Goal: Check status: Check status

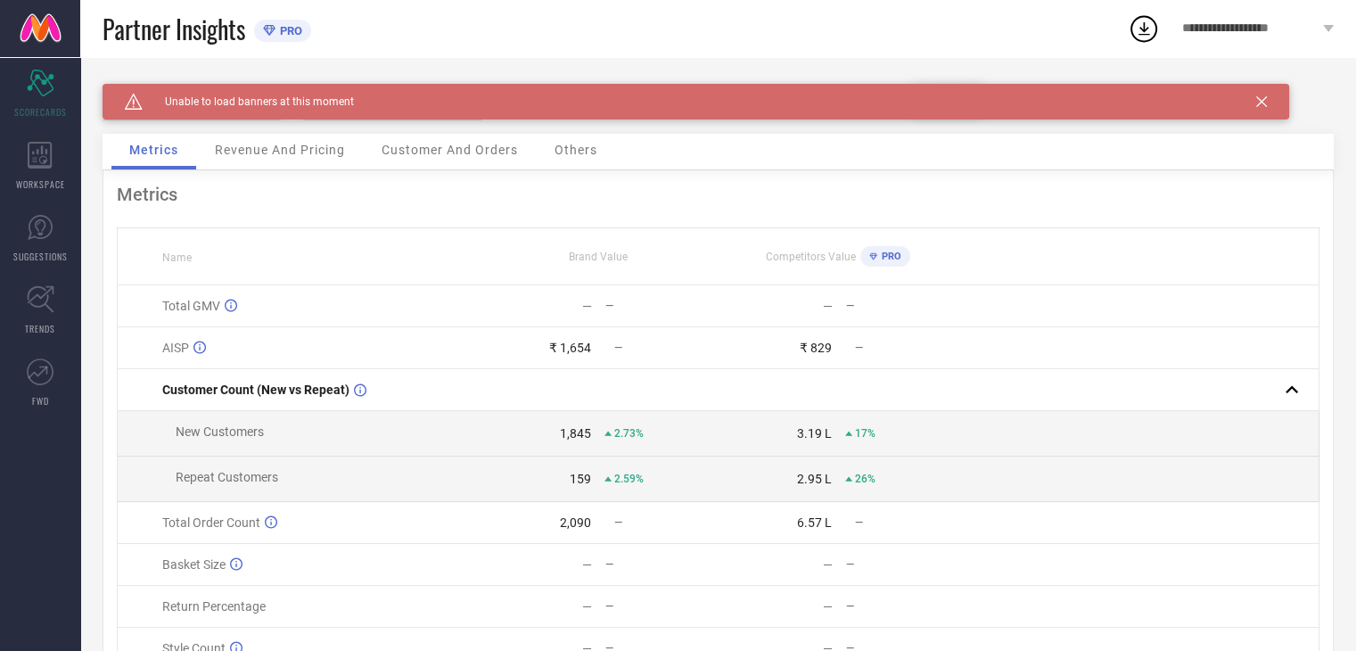
click at [1263, 99] on icon at bounding box center [1261, 101] width 11 height 11
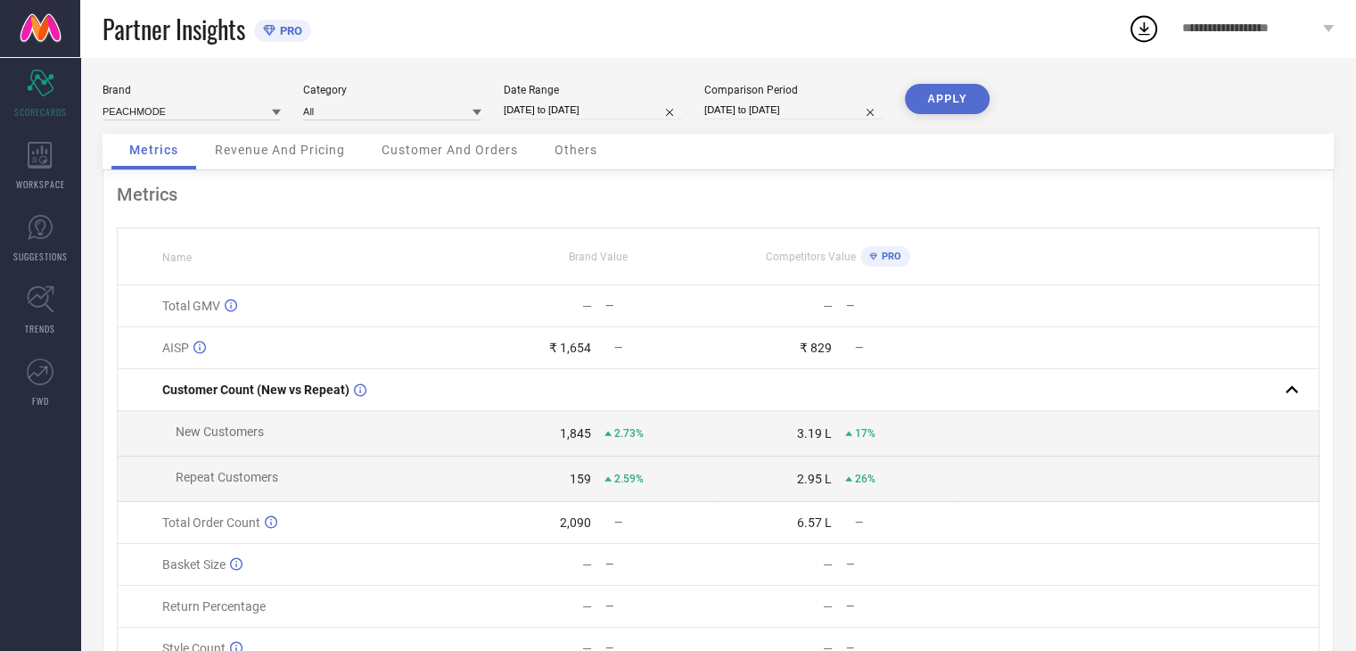
select select "8"
select select "2025"
select select "9"
select select "2025"
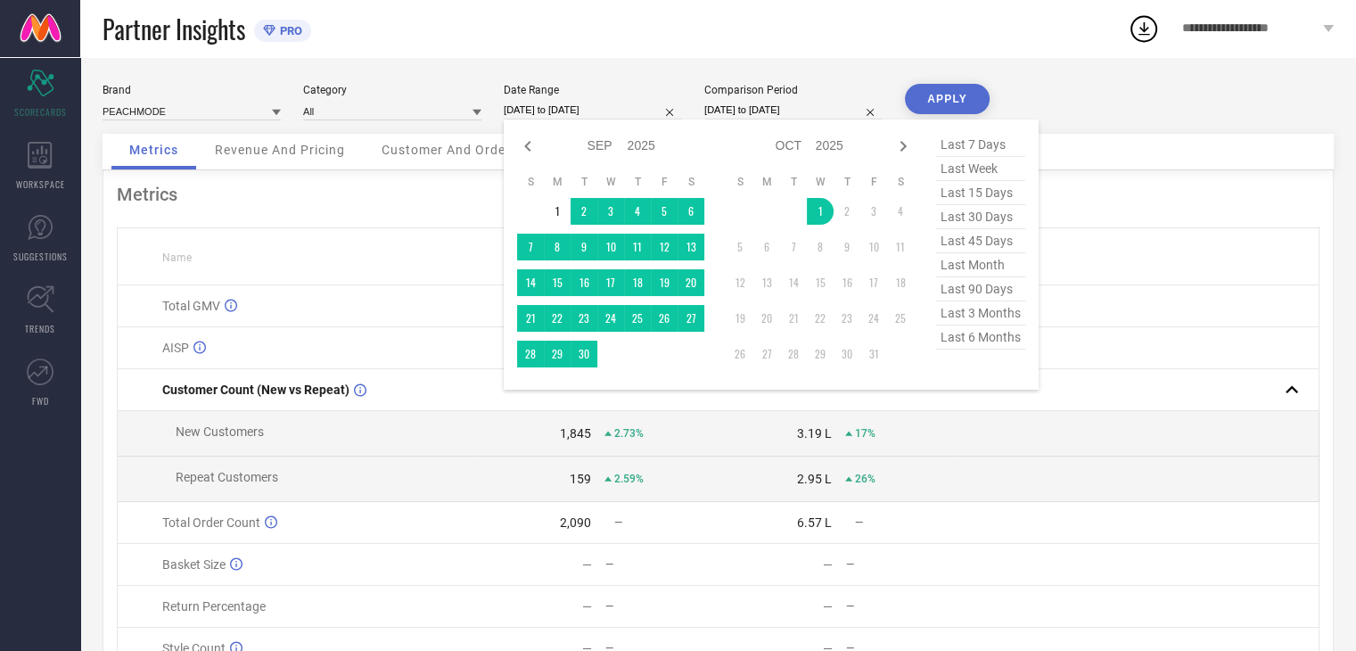
click at [615, 104] on input "[DATE] to [DATE]" at bounding box center [593, 110] width 178 height 19
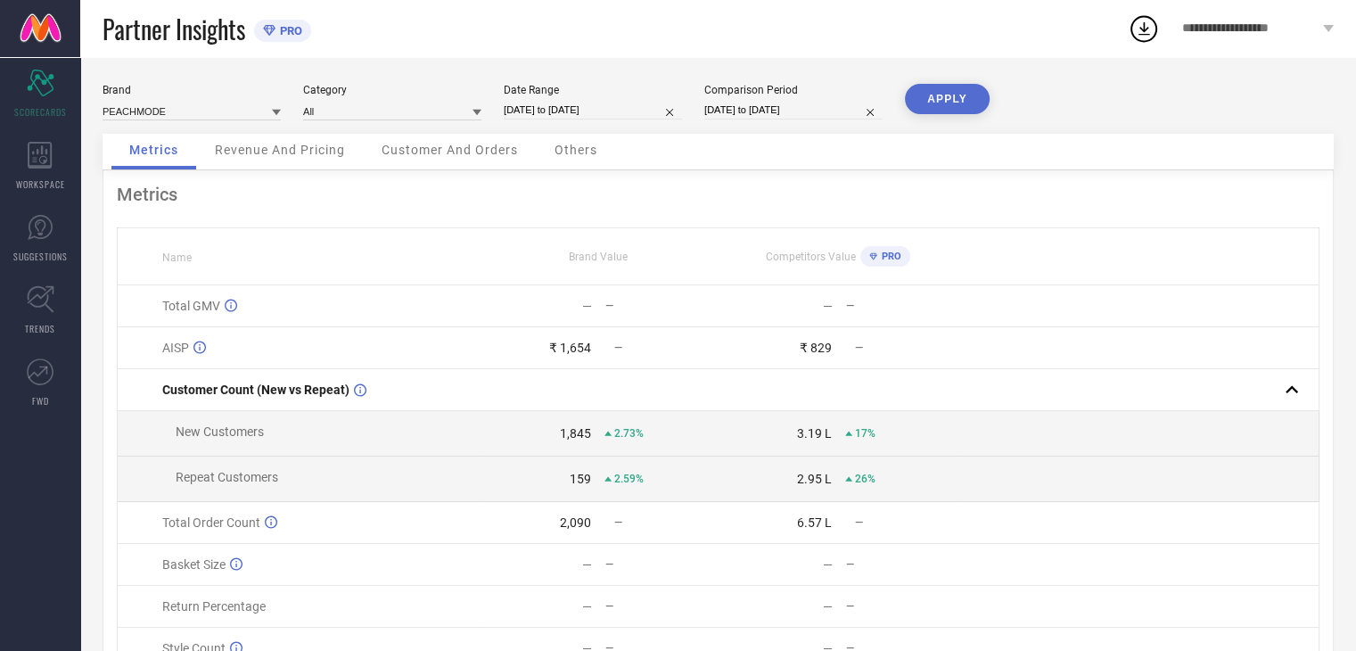
click at [431, 183] on div "Metrics Name Brand Value Competitors Value PRO Total GMV — — — — AISP ₹ 1,654 —…" at bounding box center [718, 442] width 1231 height 545
drag, startPoint x: 554, startPoint y: 547, endPoint x: 604, endPoint y: 539, distance: 50.6
click at [604, 539] on tbody "Total GMV — — — — AISP ₹ 1,654 — ₹ 829 — Customer Count (New vs Repeat) New Cus…" at bounding box center [719, 477] width 1202 height 384
click at [614, 538] on td "2,090 —" at bounding box center [598, 523] width 241 height 42
click at [272, 150] on span "Revenue And Pricing" at bounding box center [280, 150] width 130 height 14
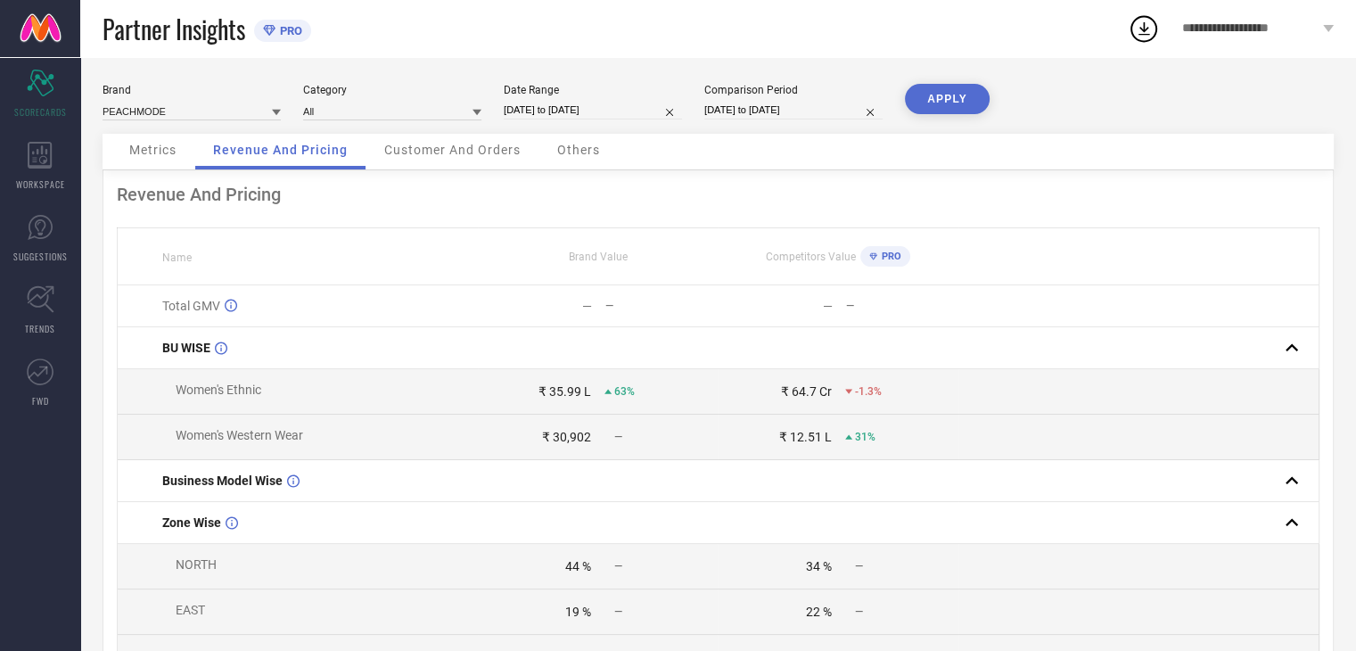
click at [460, 140] on div "Customer And Orders" at bounding box center [452, 152] width 172 height 36
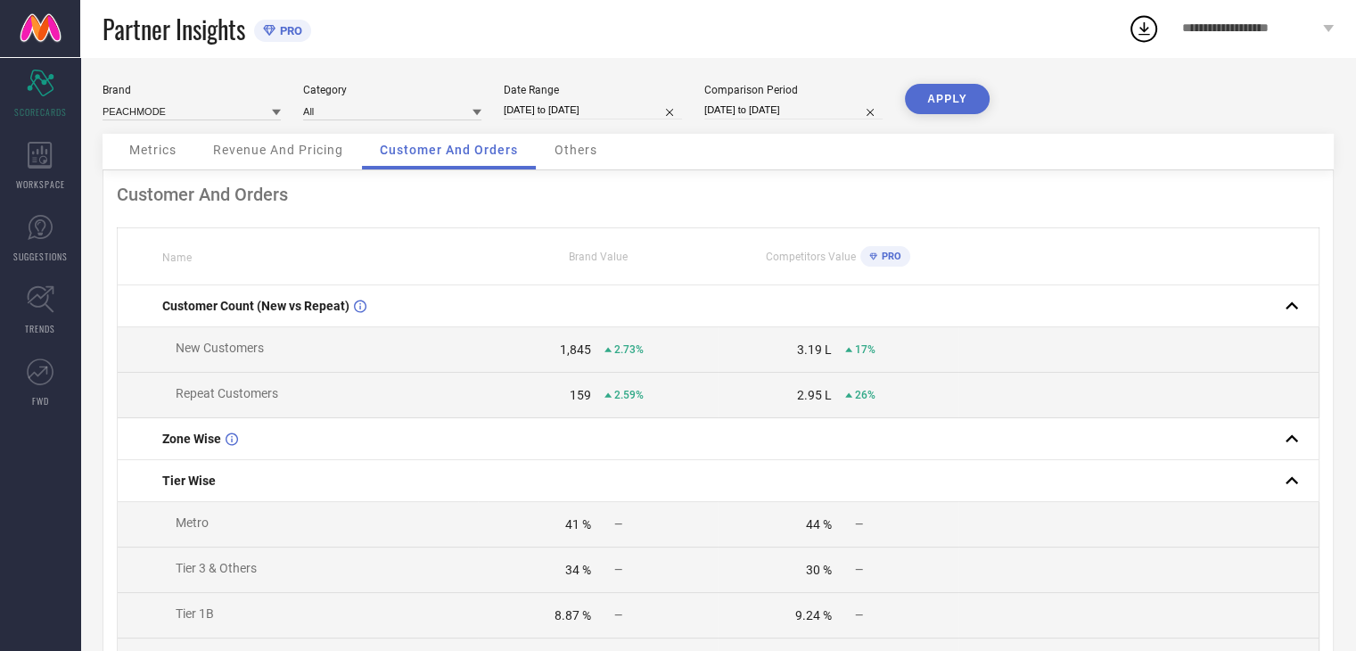
click at [341, 150] on span "Revenue And Pricing" at bounding box center [278, 150] width 130 height 14
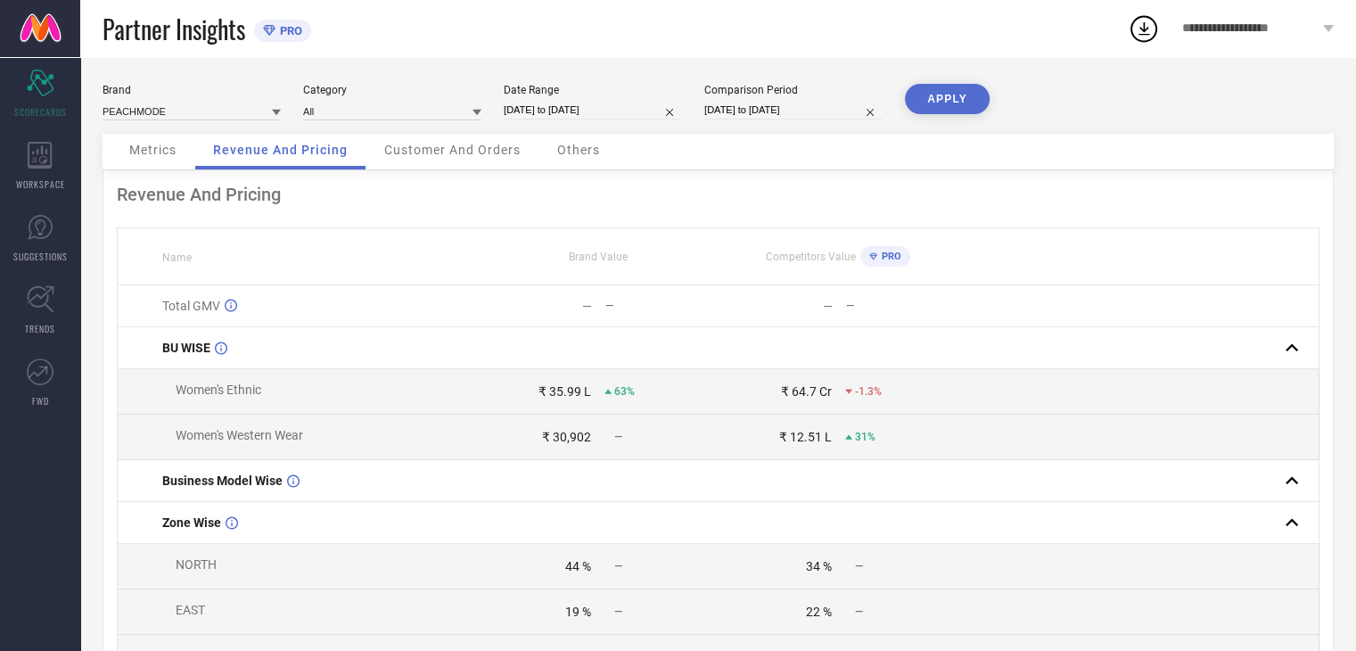
click at [573, 152] on span "Others" at bounding box center [578, 150] width 43 height 14
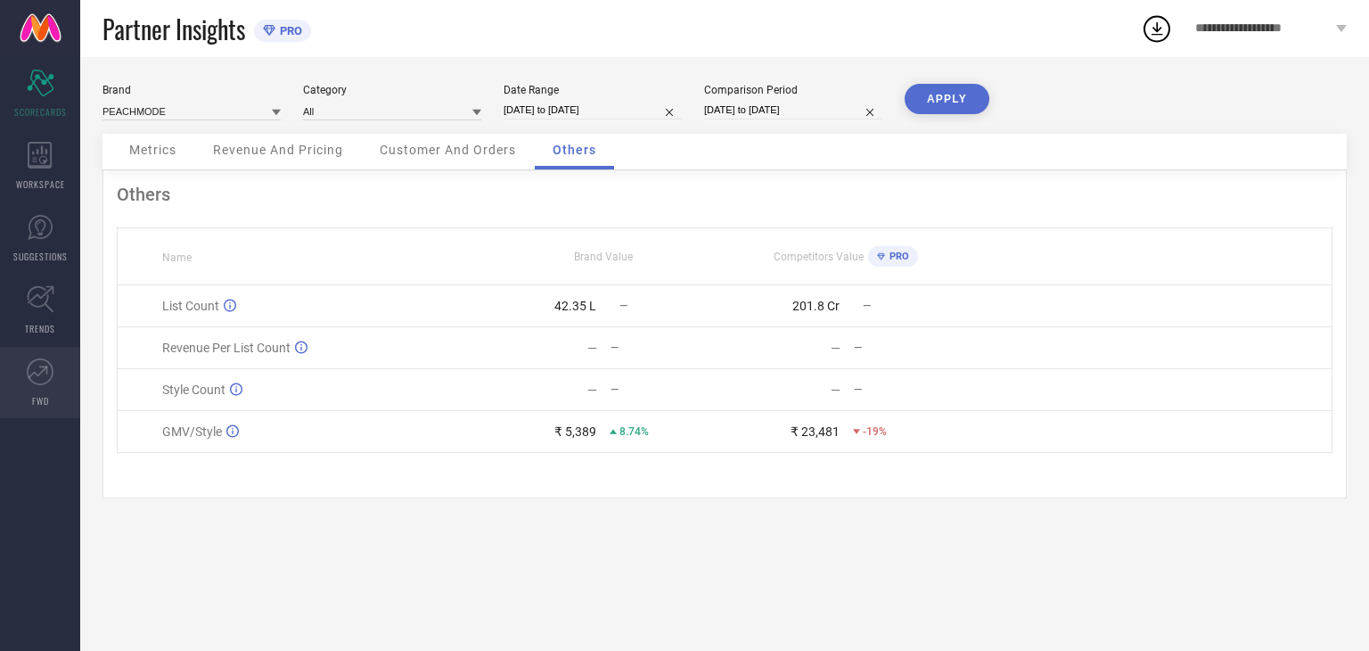
click at [53, 381] on link "FWD" at bounding box center [40, 382] width 80 height 71
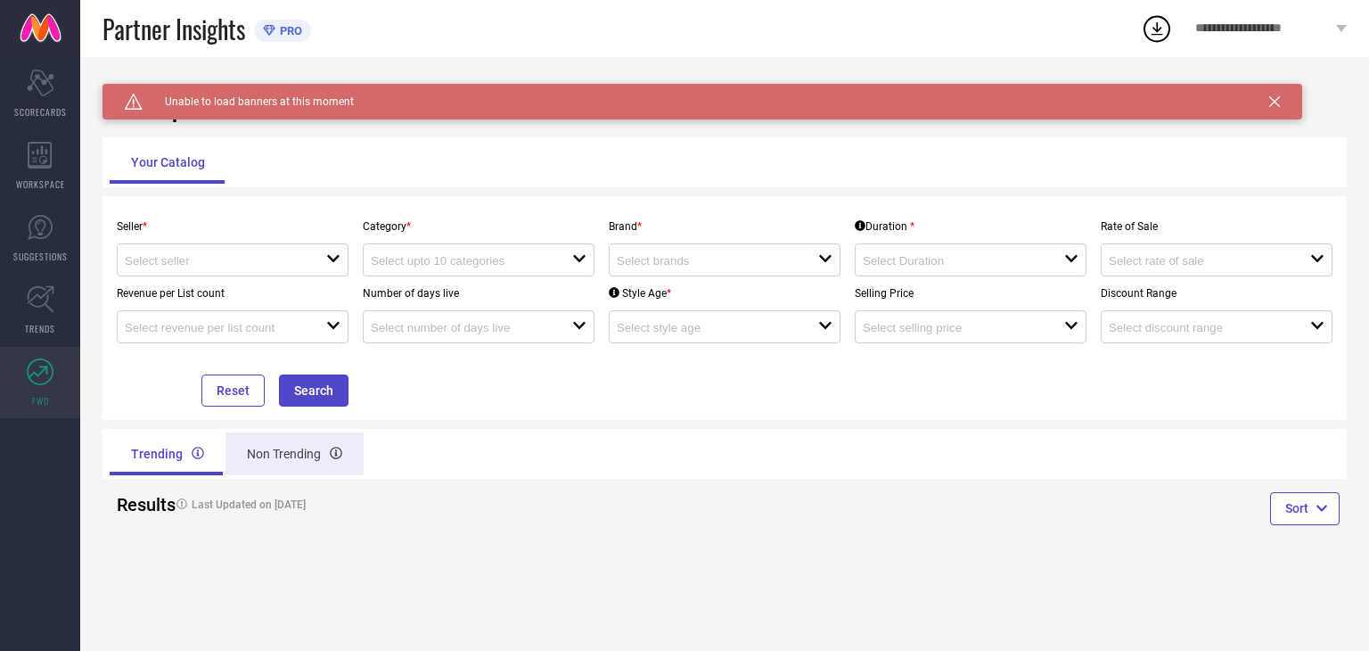
click at [310, 464] on div "Non Trending" at bounding box center [295, 453] width 138 height 43
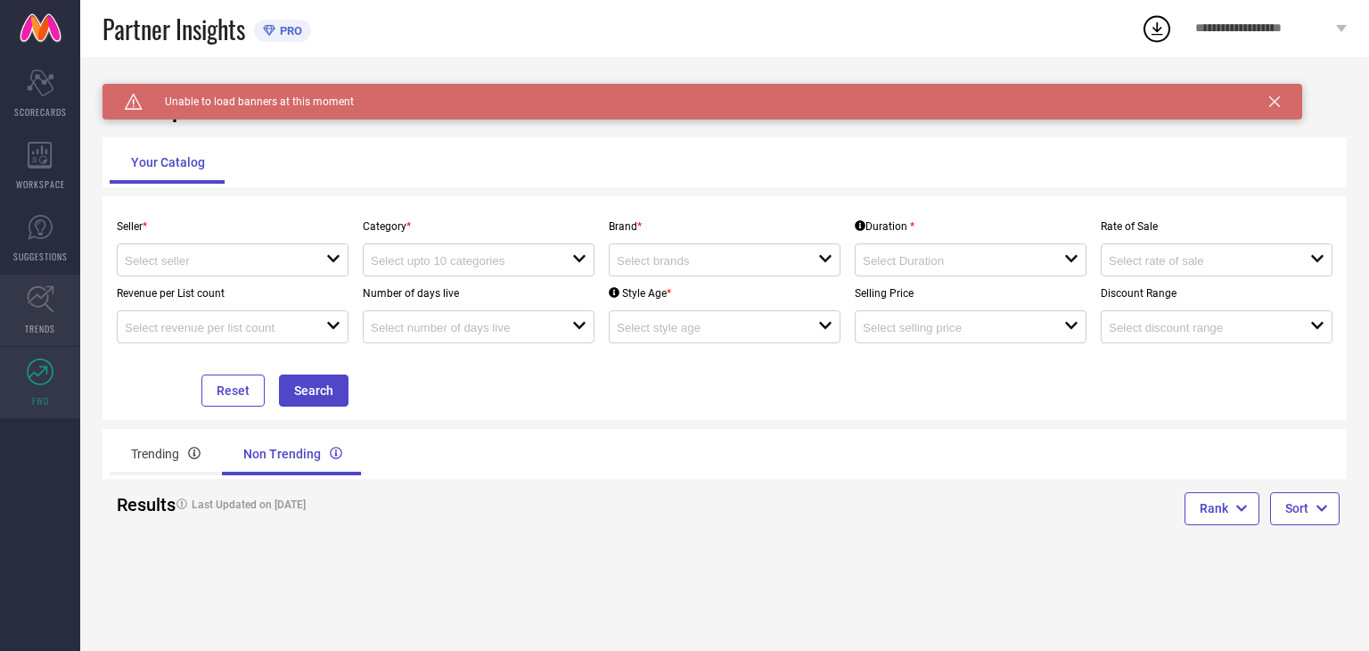
click at [42, 322] on span "TRENDS" at bounding box center [40, 328] width 30 height 13
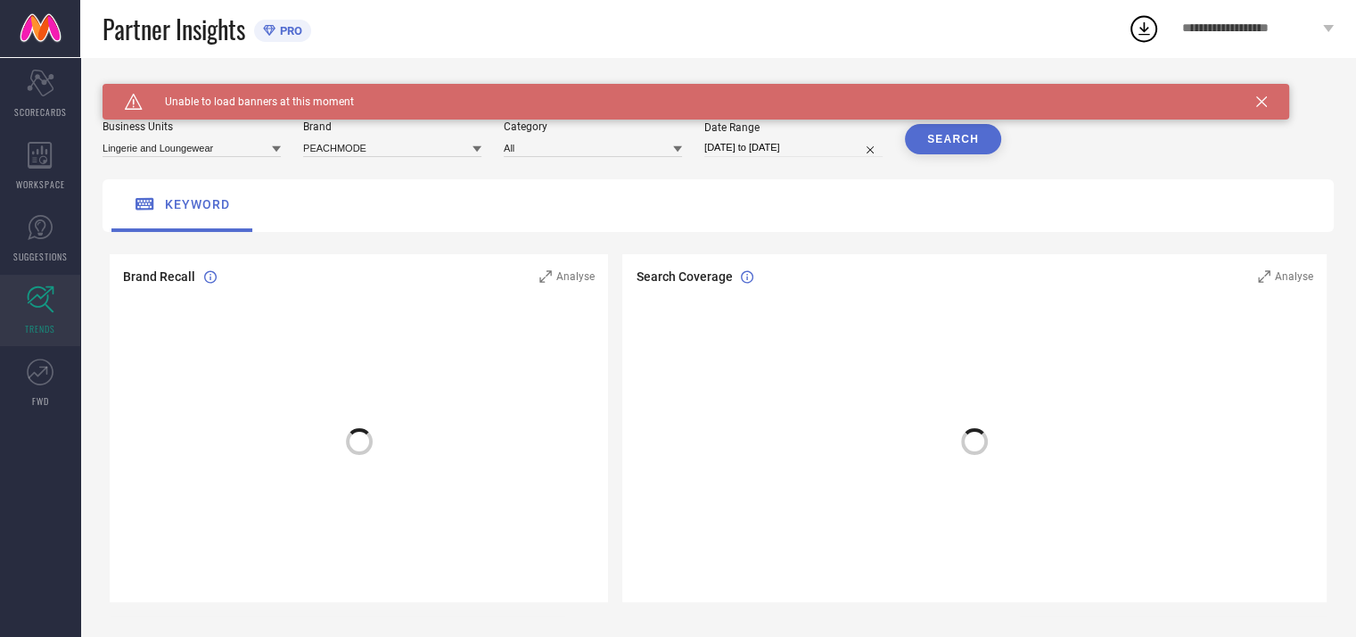
click at [282, 26] on span "PRO" at bounding box center [288, 30] width 27 height 13
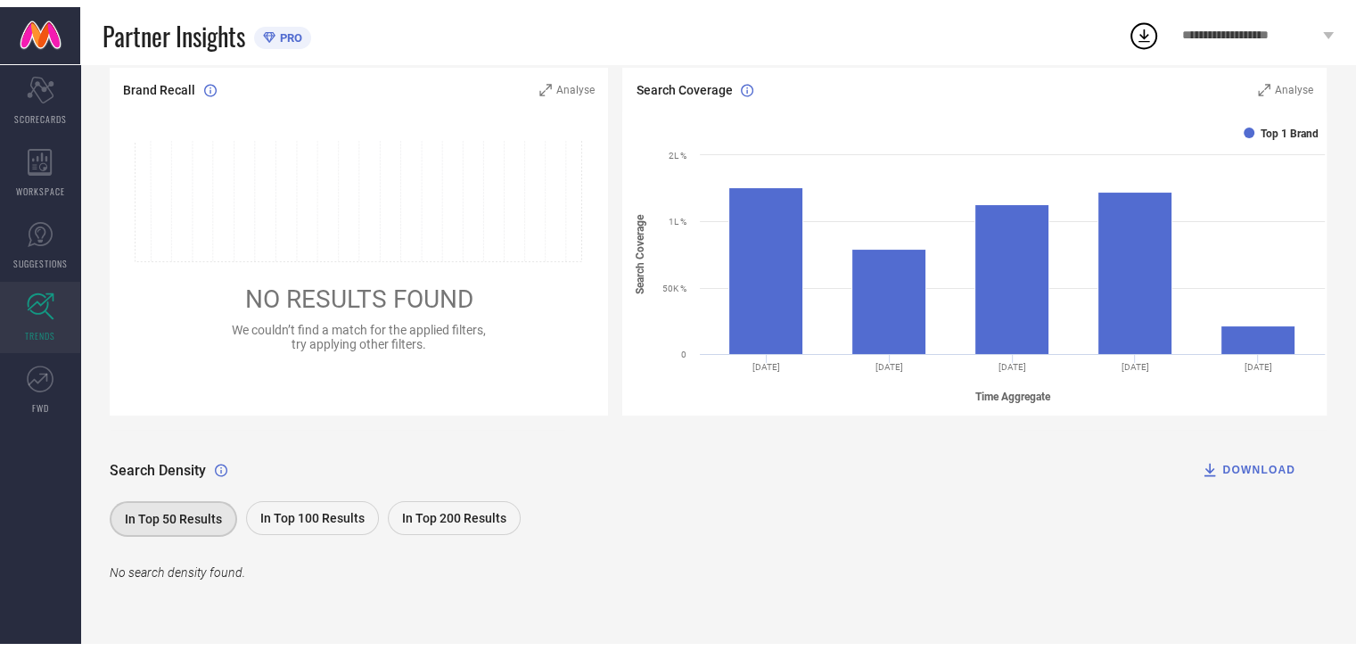
scroll to position [181, 0]
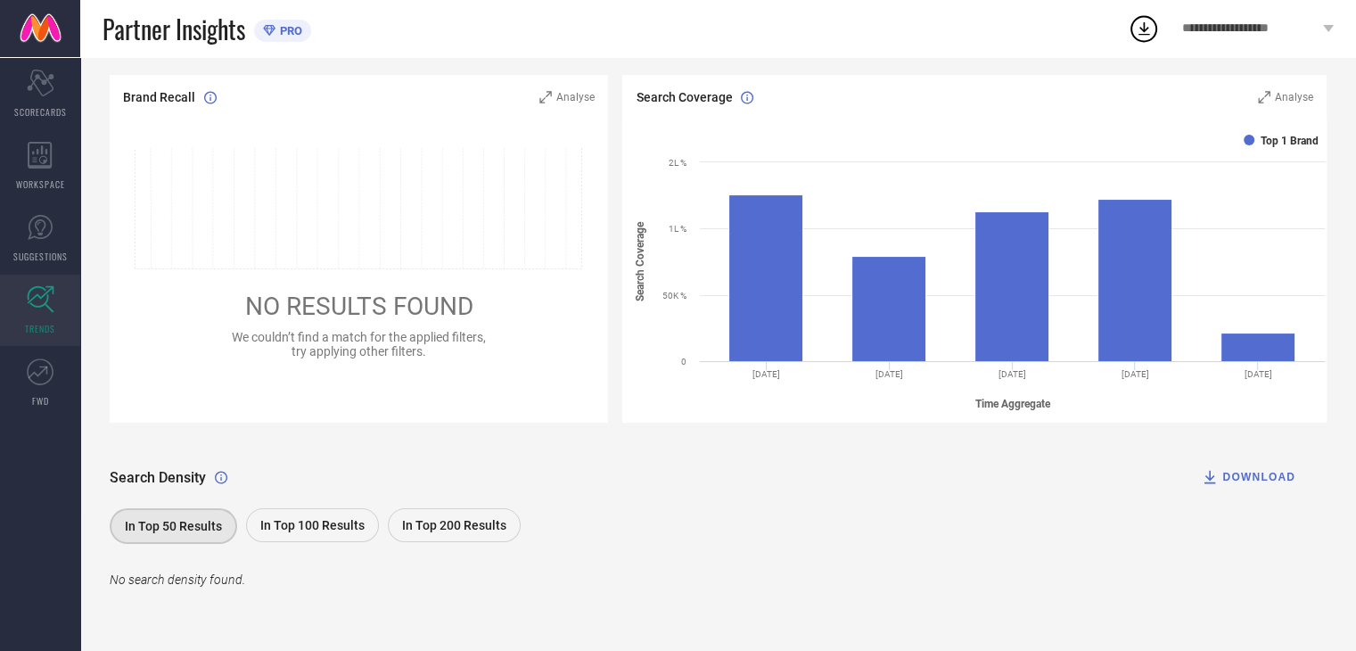
click at [306, 532] on div "In Top 100 Results" at bounding box center [312, 525] width 133 height 34
click at [53, 231] on link "SUGGESTIONS" at bounding box center [40, 237] width 80 height 71
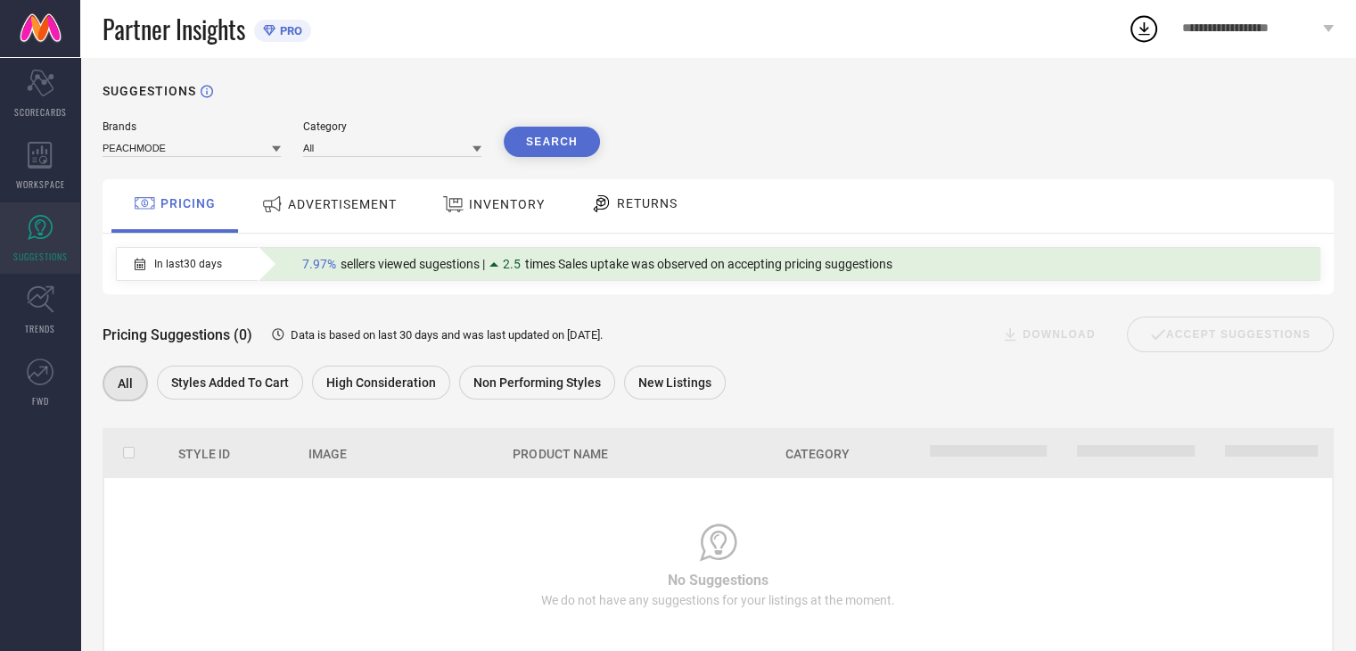
click at [316, 224] on div "ADVERTISEMENT" at bounding box center [329, 205] width 180 height 53
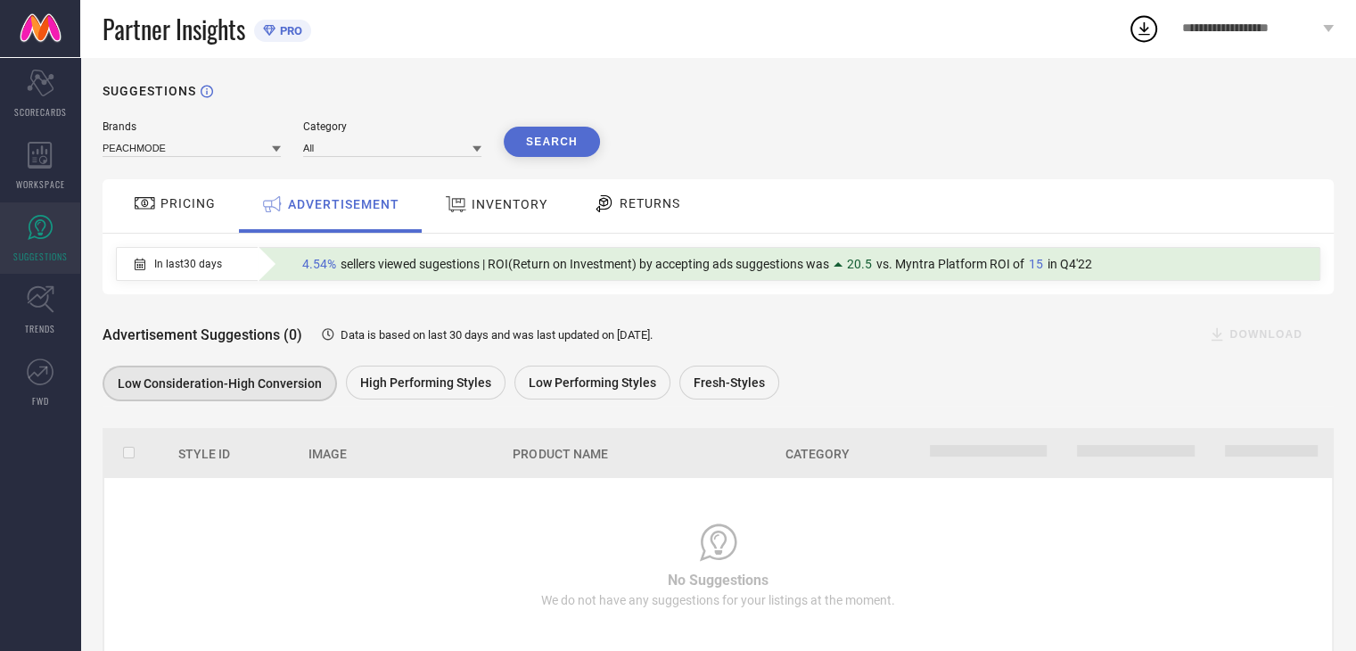
click at [475, 194] on div "INVENTORY" at bounding box center [495, 204] width 111 height 32
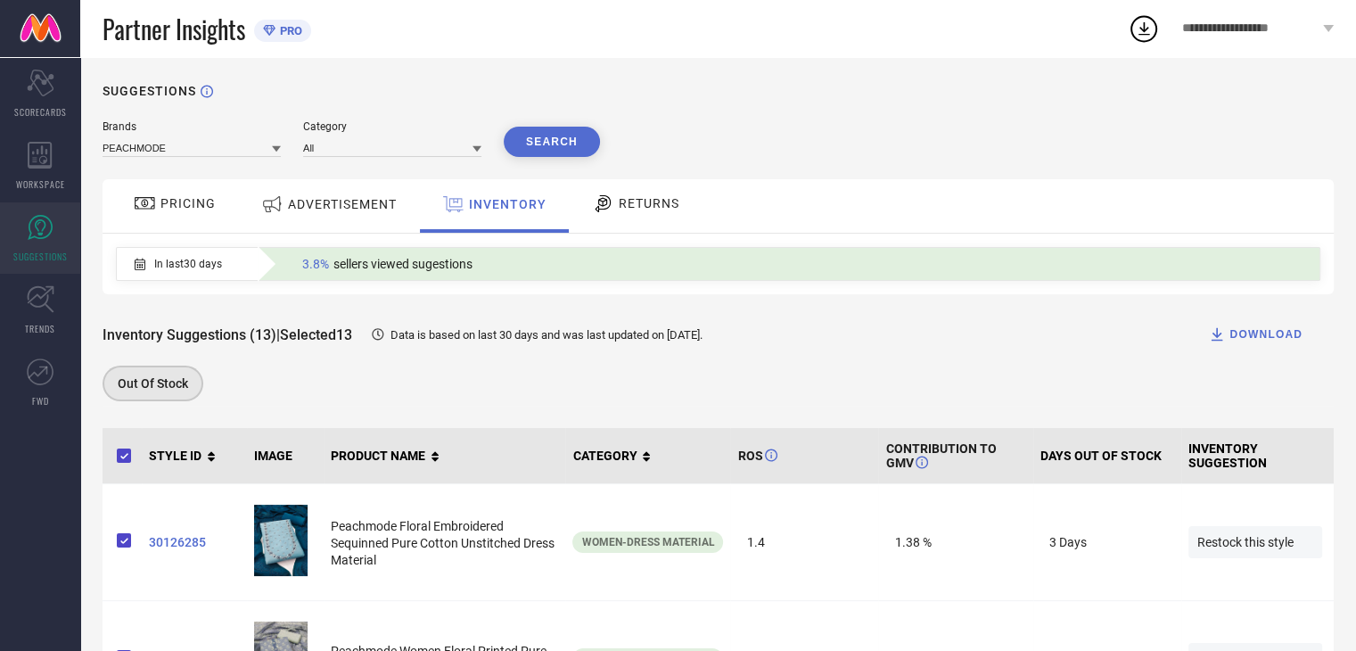
click at [625, 209] on span "RETURNS" at bounding box center [649, 203] width 61 height 14
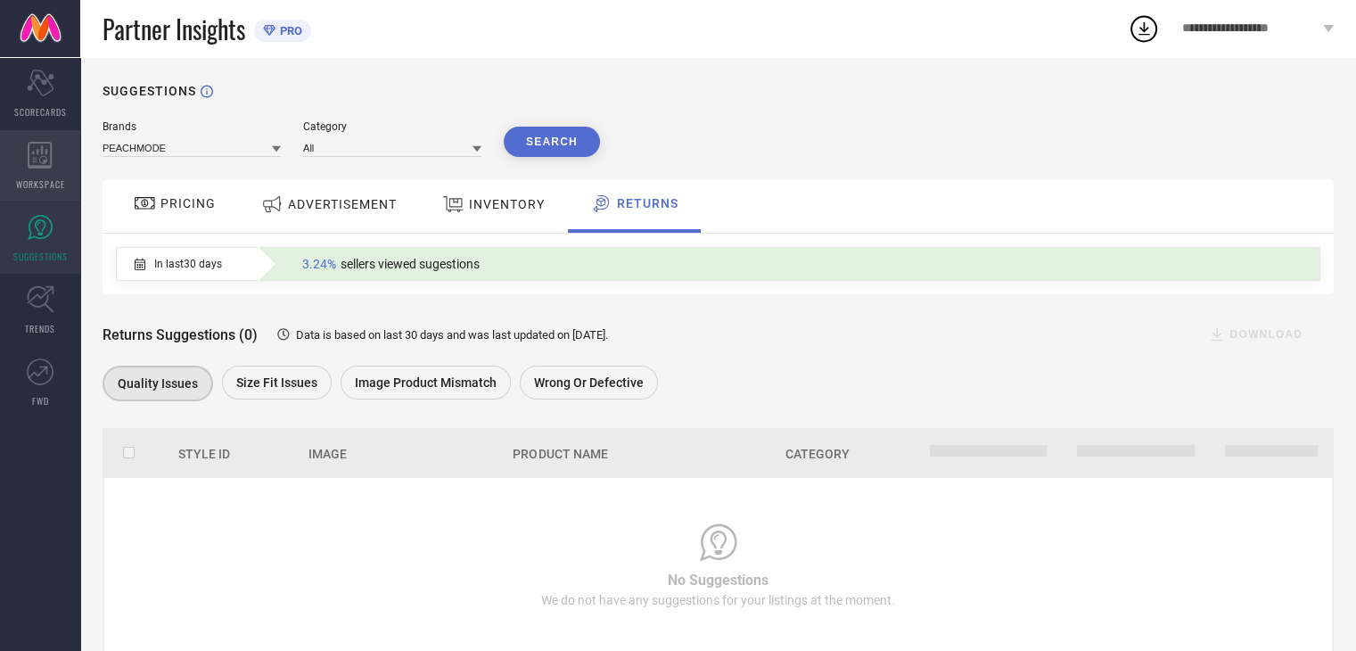
click at [50, 161] on icon at bounding box center [40, 155] width 24 height 27
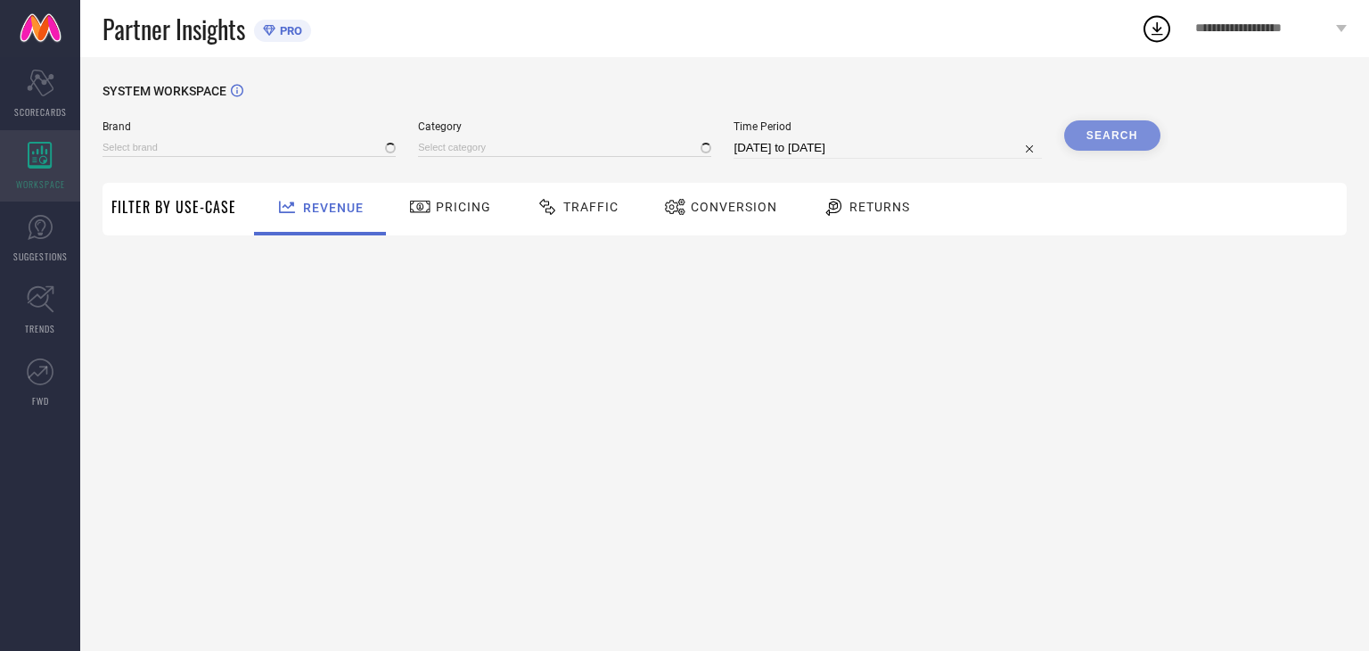
type input "PEACHMODE"
type input "All"
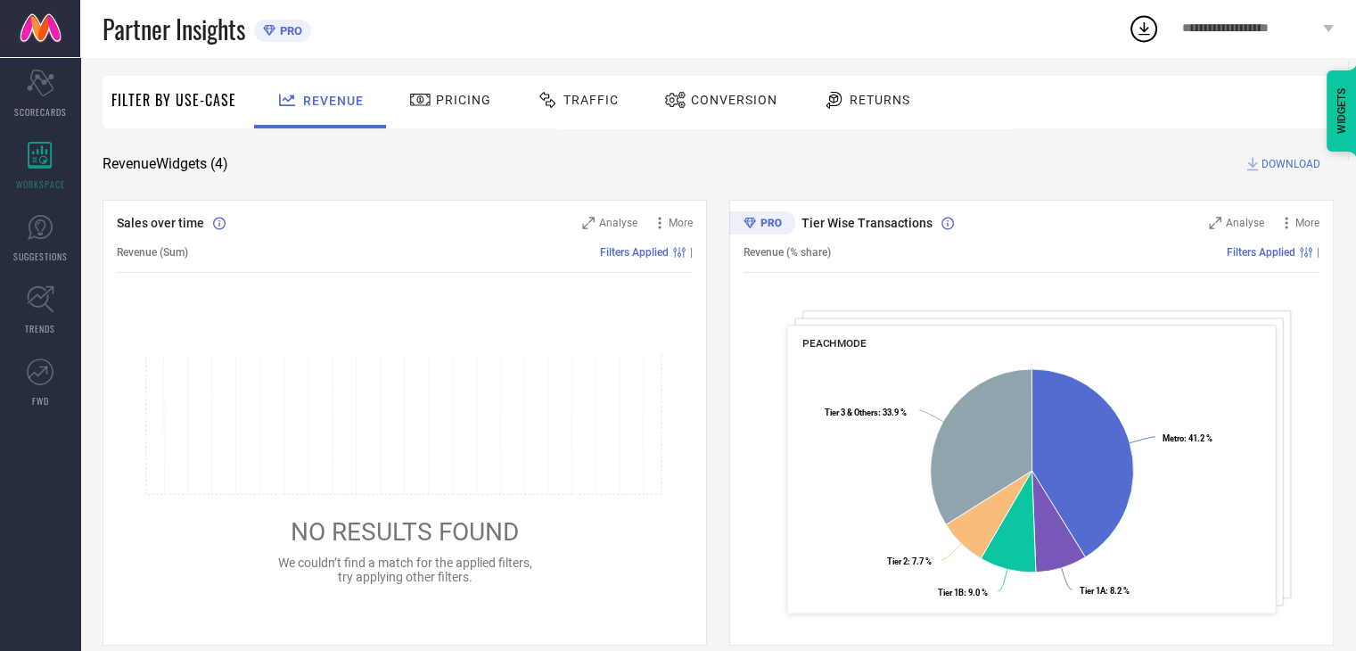
scroll to position [62, 0]
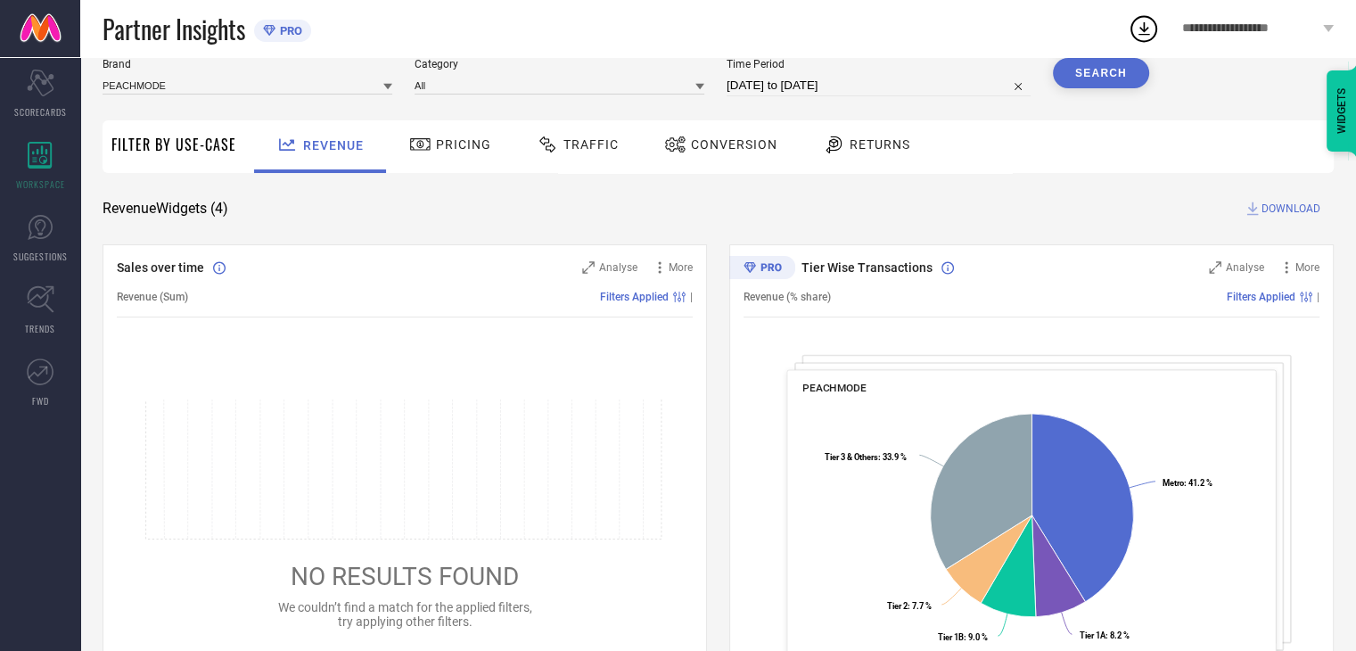
click at [439, 151] on span "Pricing" at bounding box center [463, 144] width 55 height 14
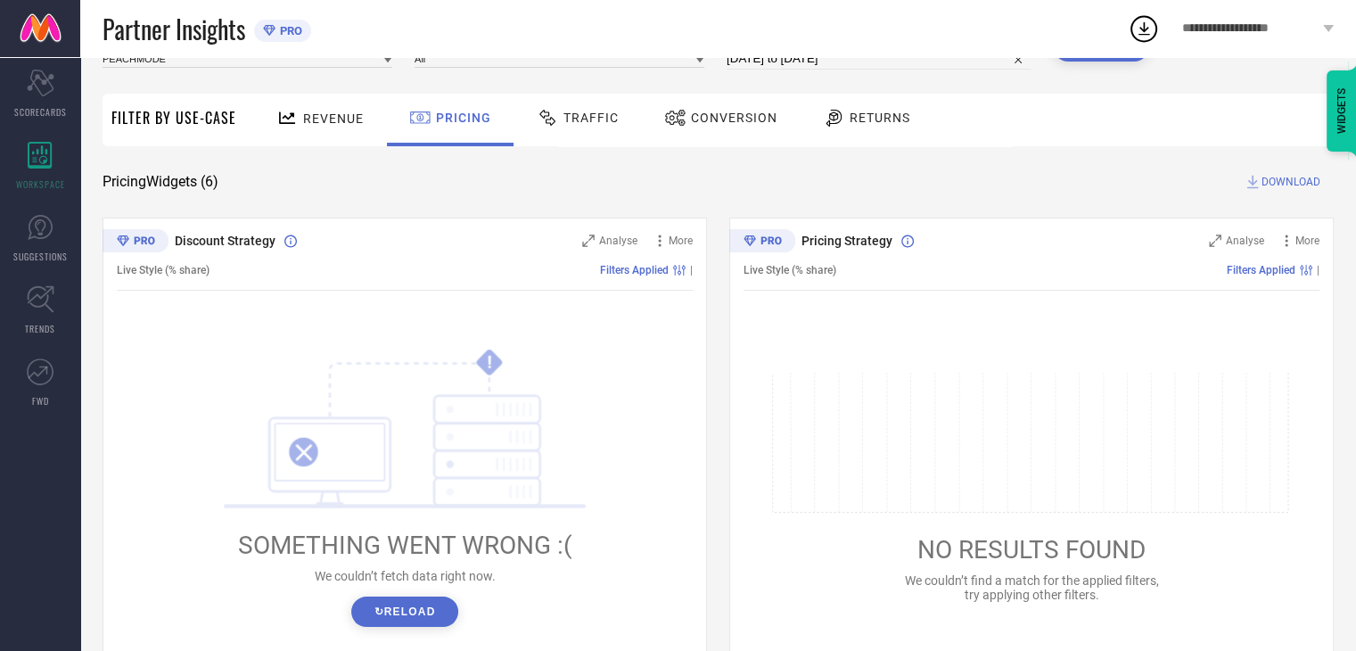
scroll to position [0, 0]
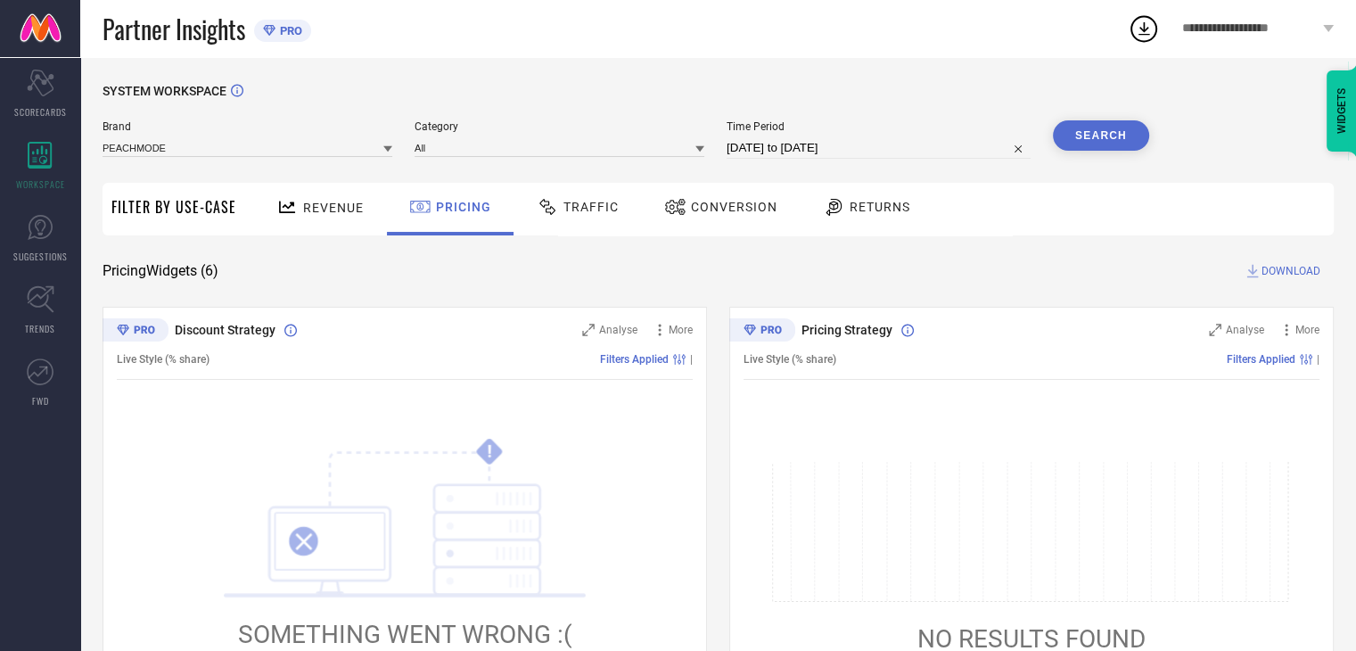
click at [580, 200] on span "Traffic" at bounding box center [590, 207] width 55 height 14
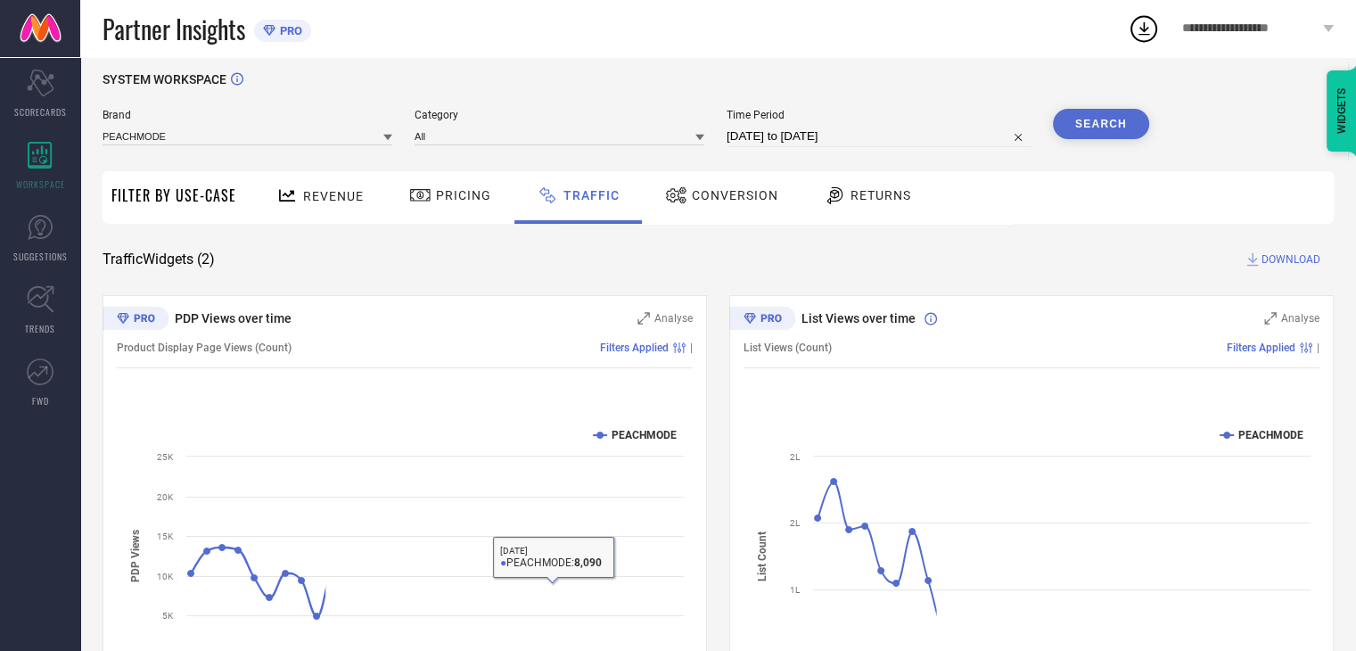
scroll to position [129, 0]
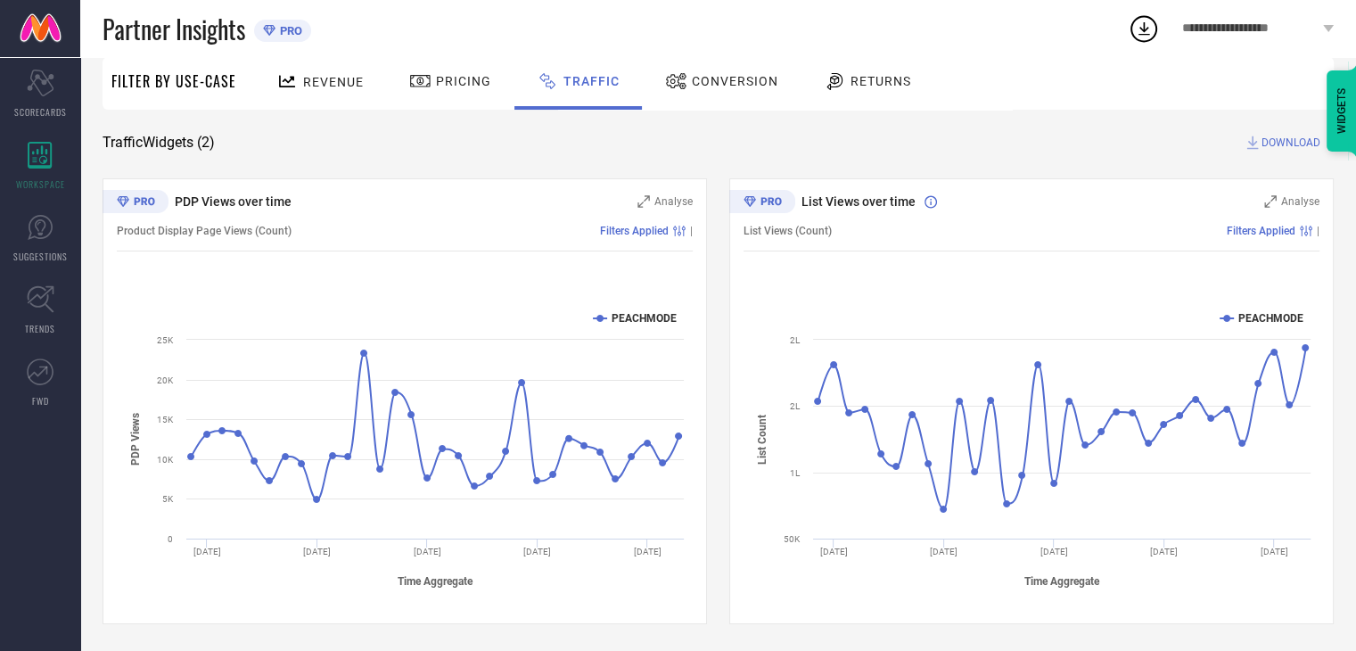
click at [710, 78] on span "Conversion" at bounding box center [735, 81] width 86 height 14
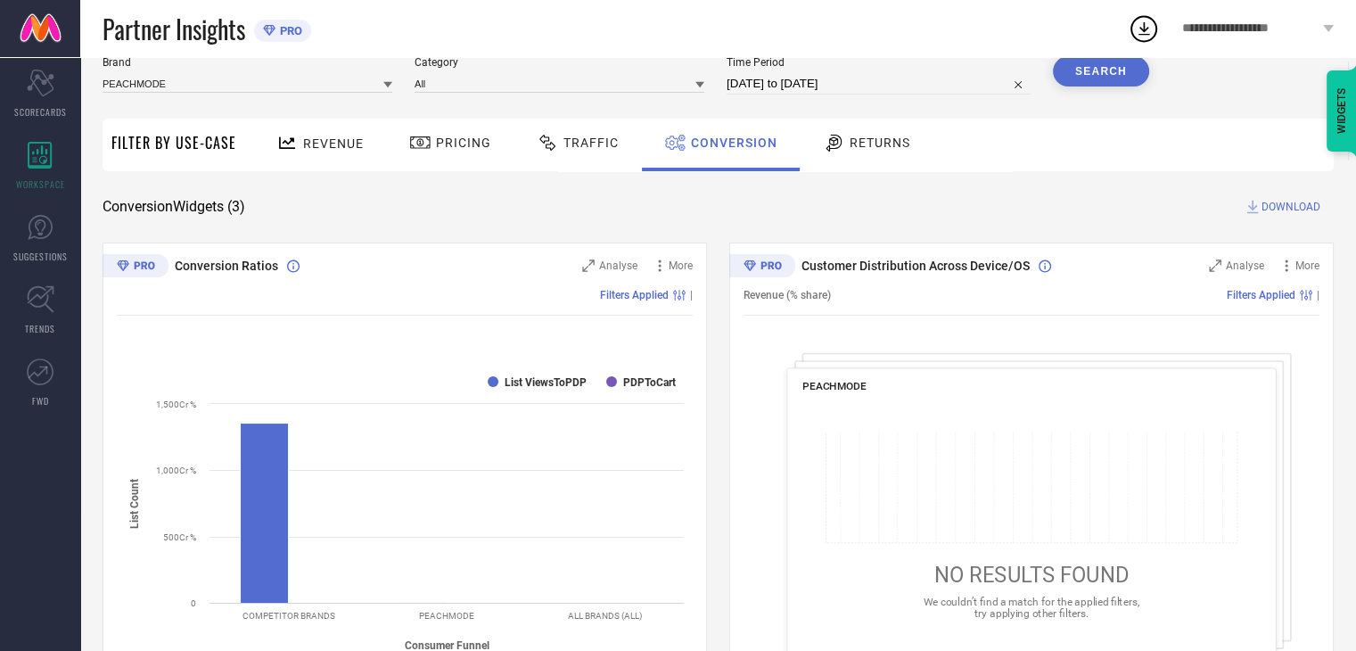
scroll to position [62, 0]
click at [864, 159] on div "Returns" at bounding box center [866, 144] width 96 height 30
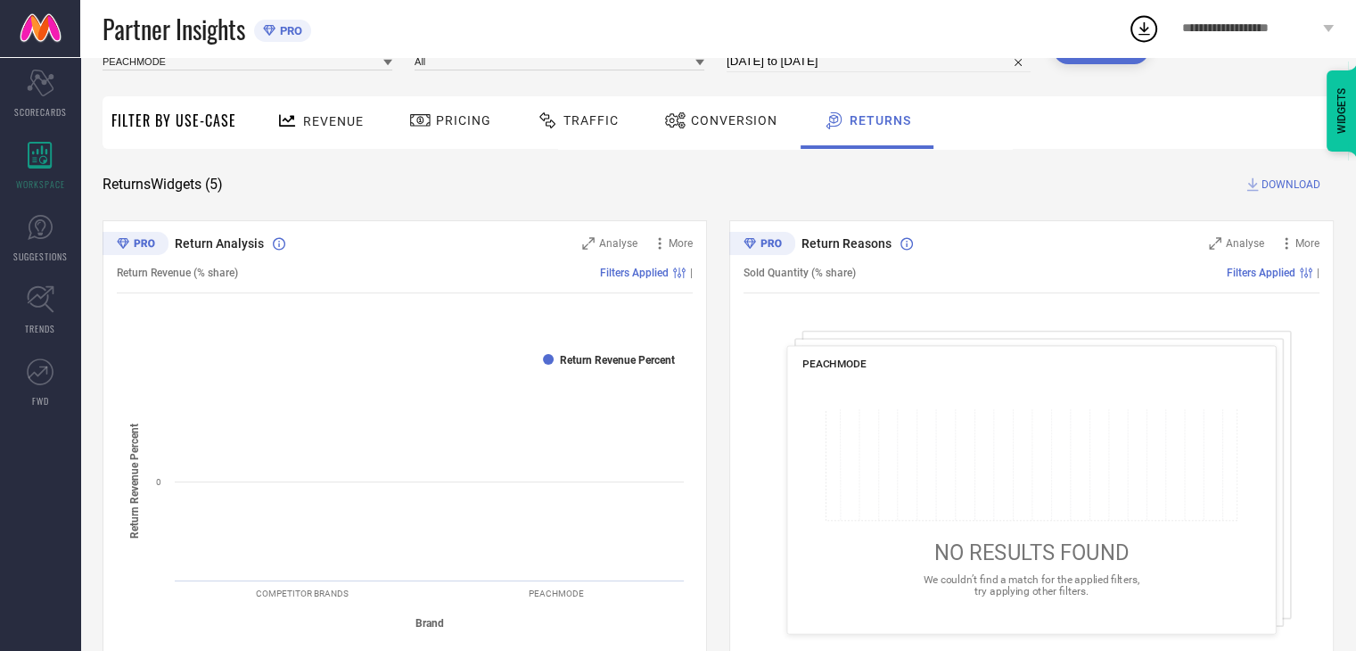
scroll to position [85, 0]
click at [178, 137] on div "Filter By Use-Case" at bounding box center [173, 124] width 125 height 53
click at [50, 95] on div "Scorecard SCORECARDS" at bounding box center [40, 93] width 80 height 71
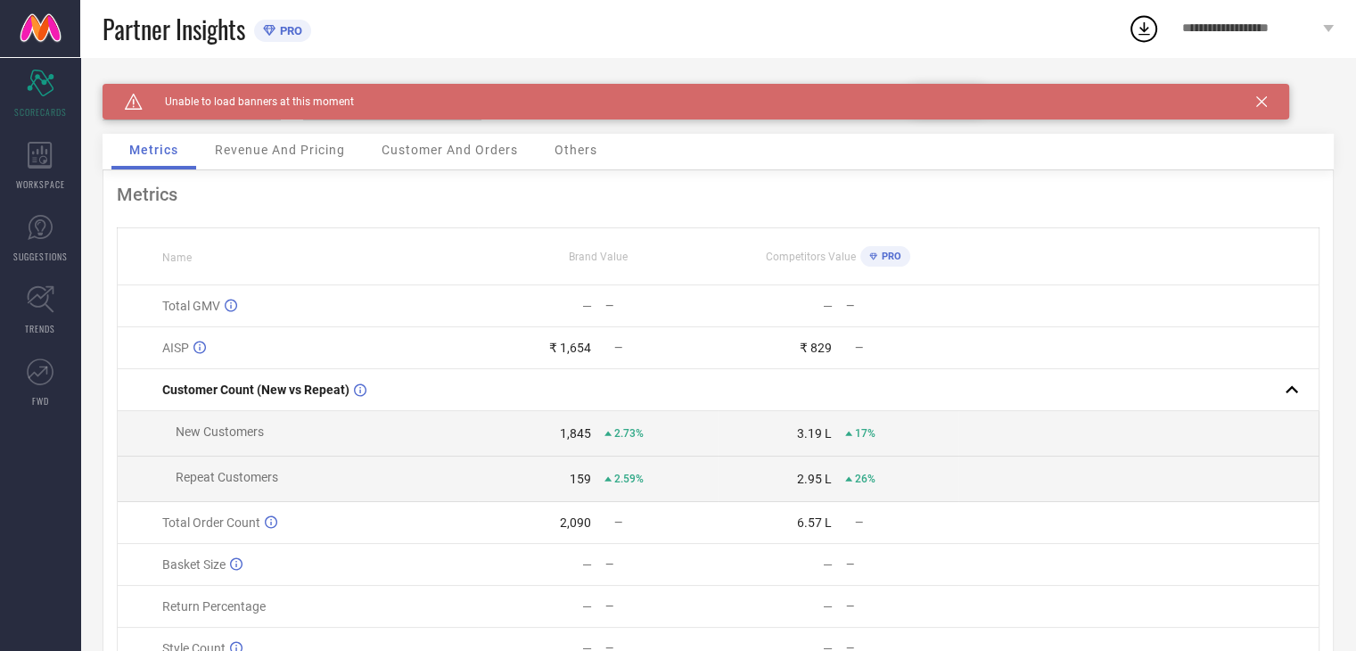
click at [595, 144] on span "Others" at bounding box center [575, 150] width 43 height 14
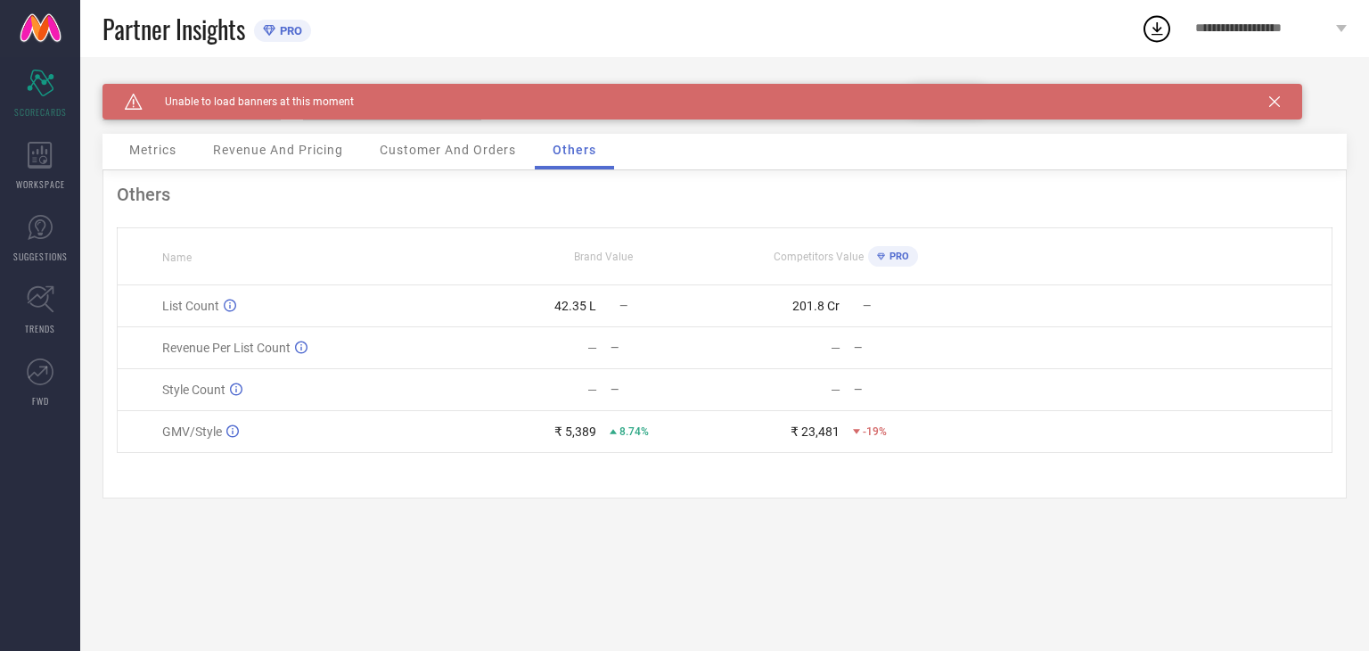
click at [882, 259] on icon at bounding box center [881, 256] width 8 height 9
click at [464, 151] on span "Customer And Orders" at bounding box center [448, 150] width 136 height 14
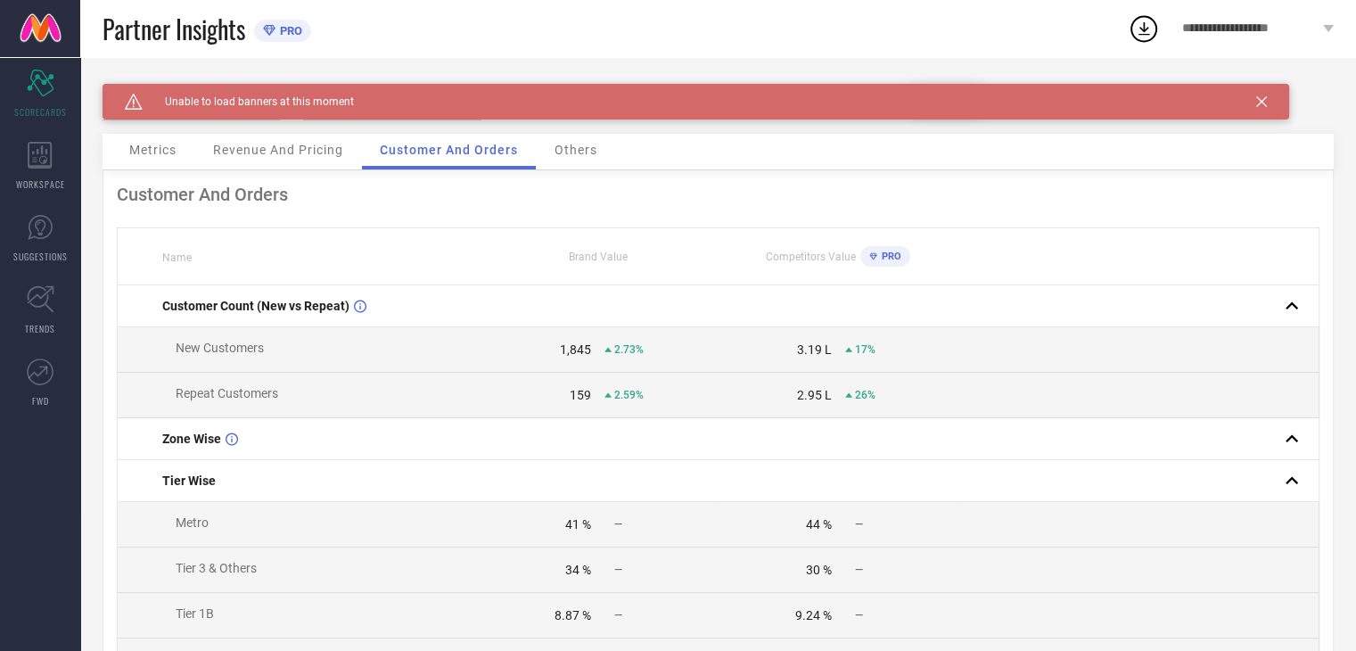
click at [303, 146] on span "Revenue And Pricing" at bounding box center [278, 150] width 130 height 14
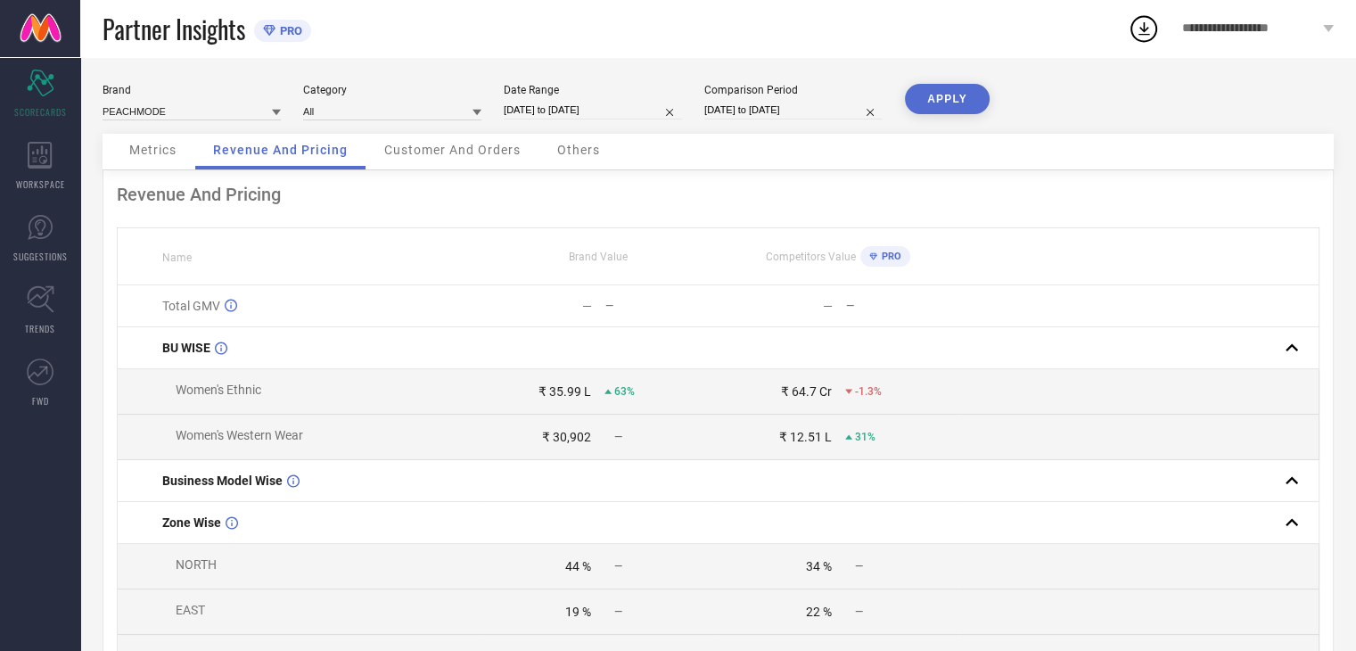
click at [160, 162] on div "Metrics" at bounding box center [152, 152] width 83 height 36
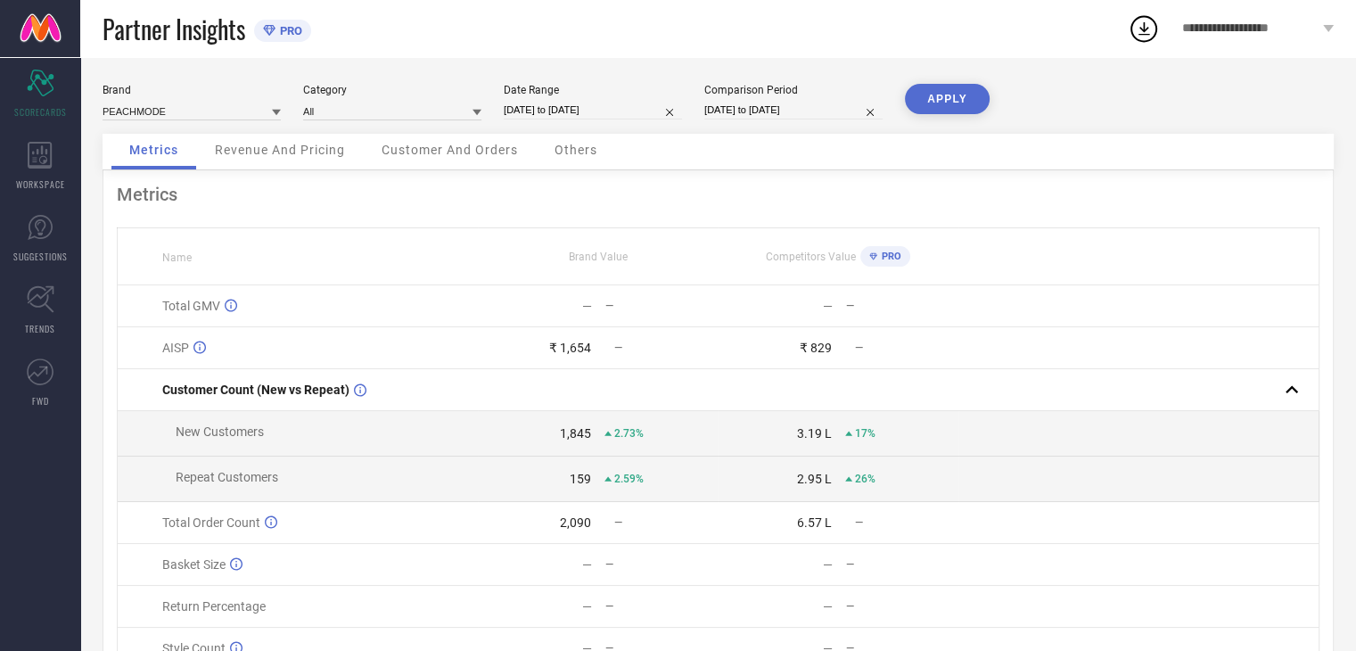
select select "8"
select select "2025"
select select "9"
select select "2025"
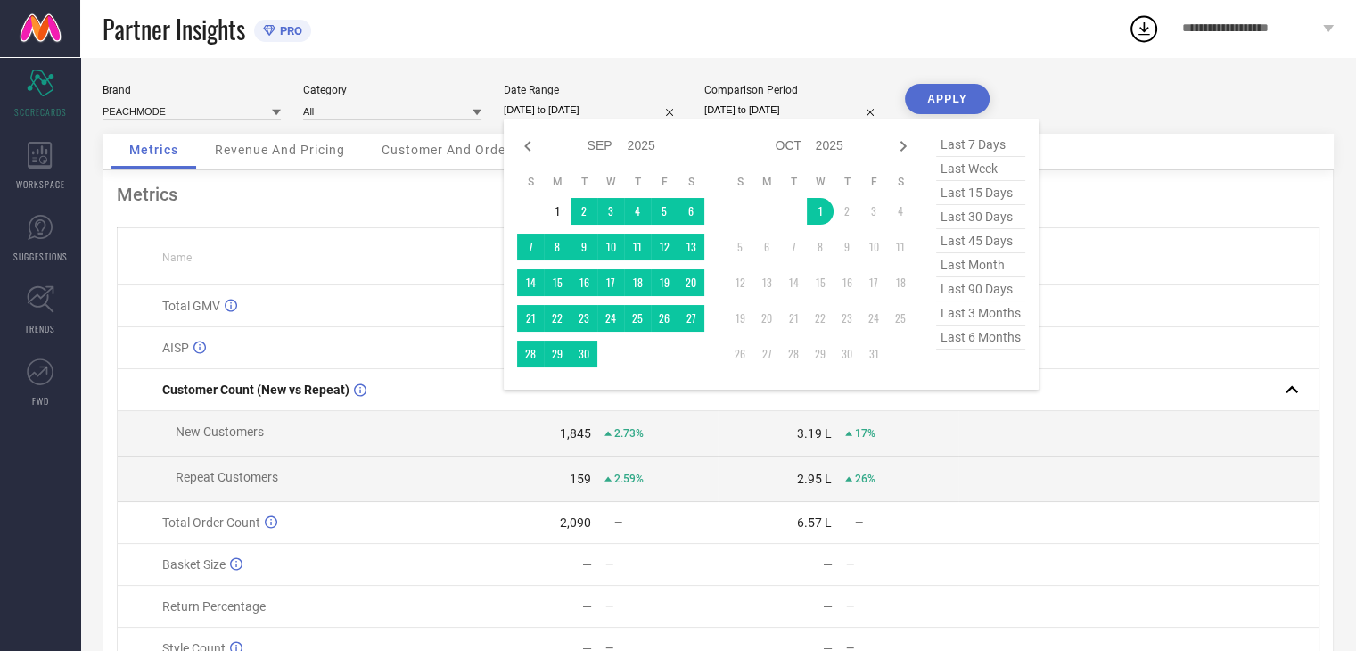
click at [601, 105] on input "[DATE] to [DATE]" at bounding box center [593, 110] width 178 height 19
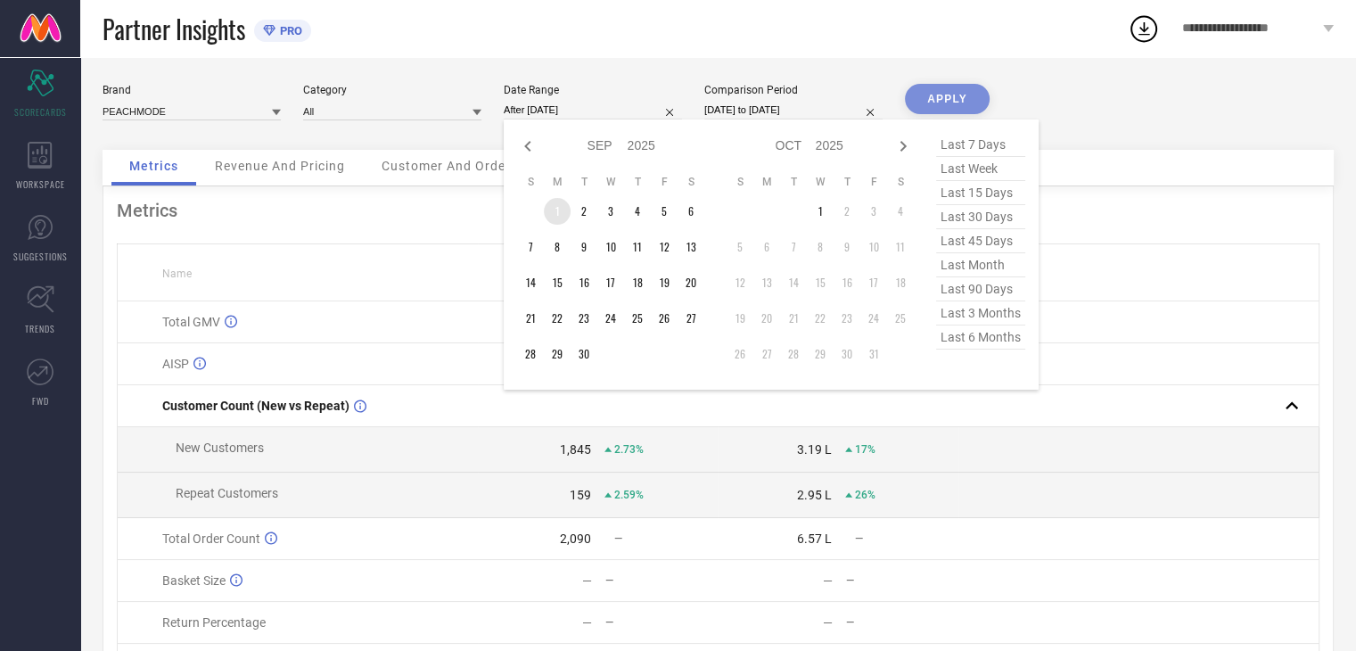
click at [557, 220] on td "1" at bounding box center [557, 211] width 27 height 27
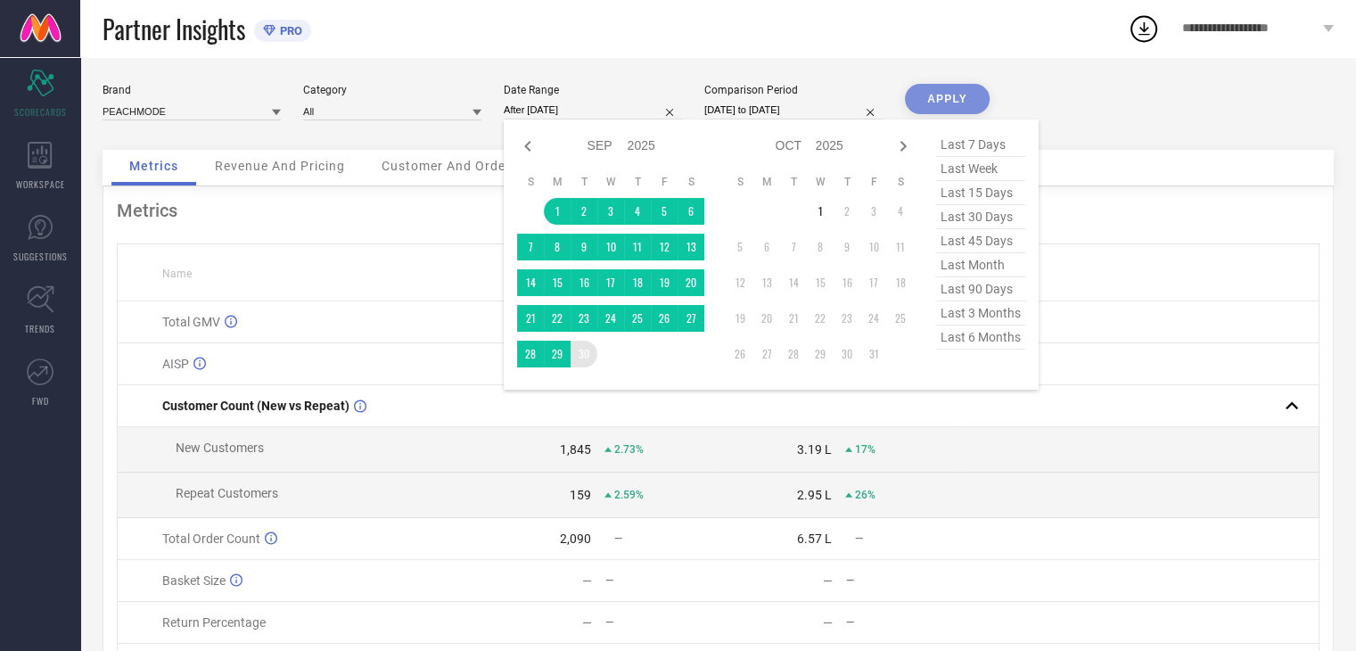
type input "[DATE] to [DATE]"
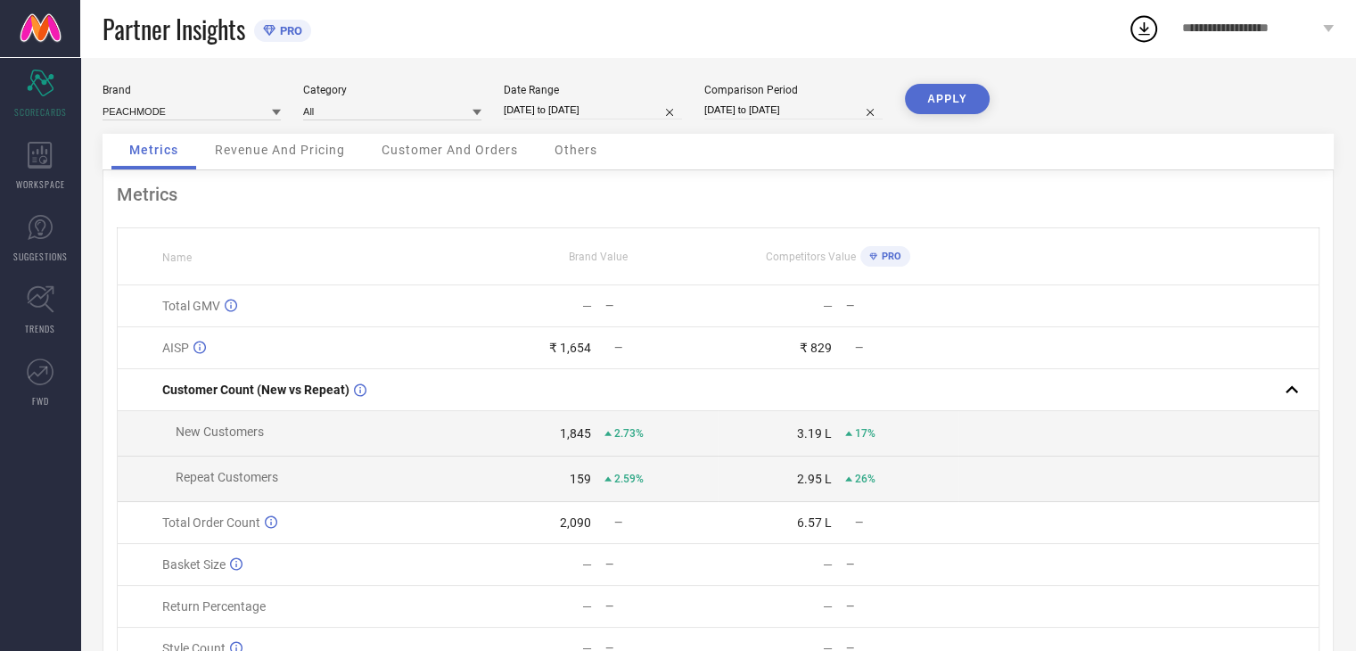
click at [941, 98] on button "APPLY" at bounding box center [947, 99] width 85 height 30
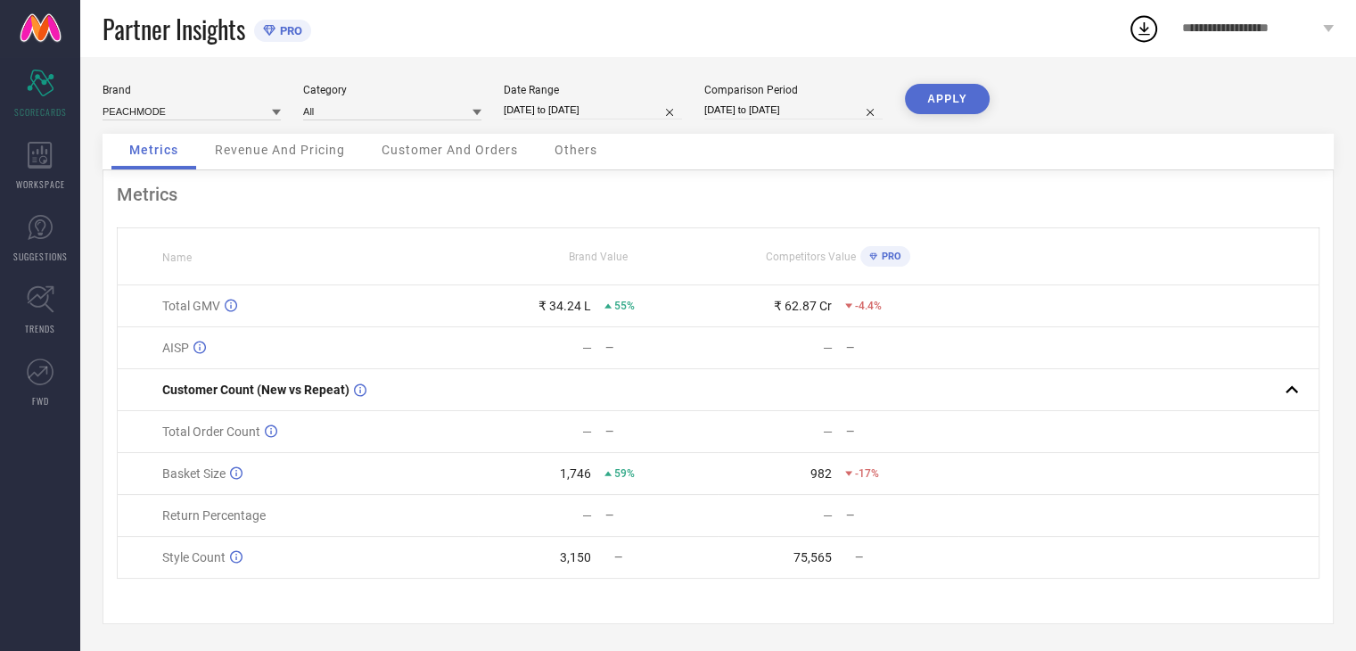
click at [560, 115] on input "[DATE] to [DATE]" at bounding box center [593, 110] width 178 height 19
select select "8"
select select "2025"
select select "9"
select select "2025"
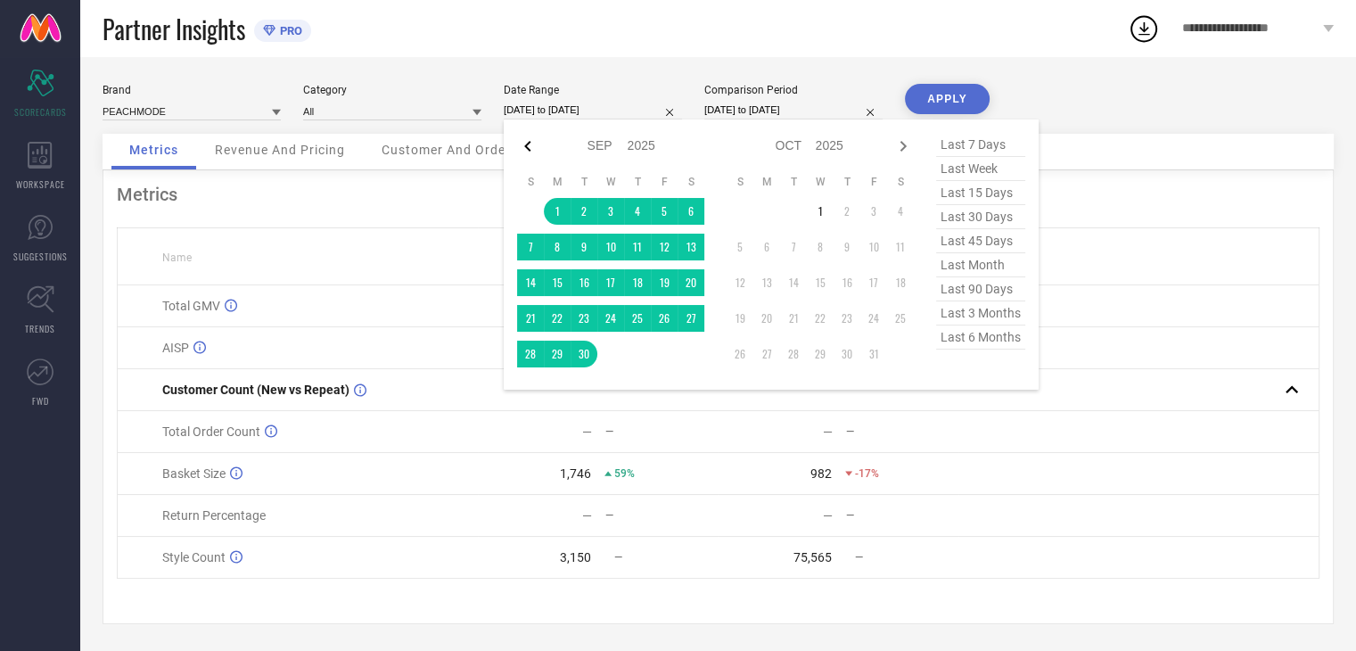
click at [522, 144] on icon at bounding box center [527, 146] width 21 height 21
select select "7"
select select "2025"
select select "8"
select select "2025"
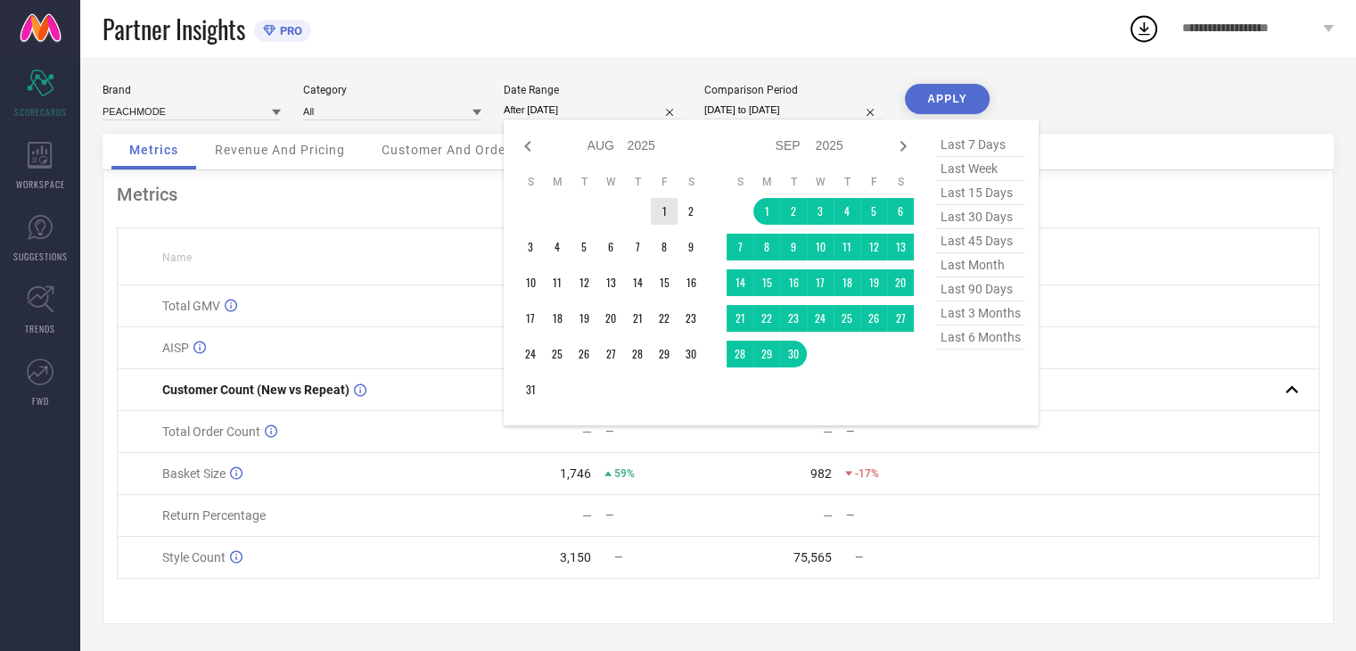
click at [665, 210] on td "1" at bounding box center [664, 211] width 27 height 27
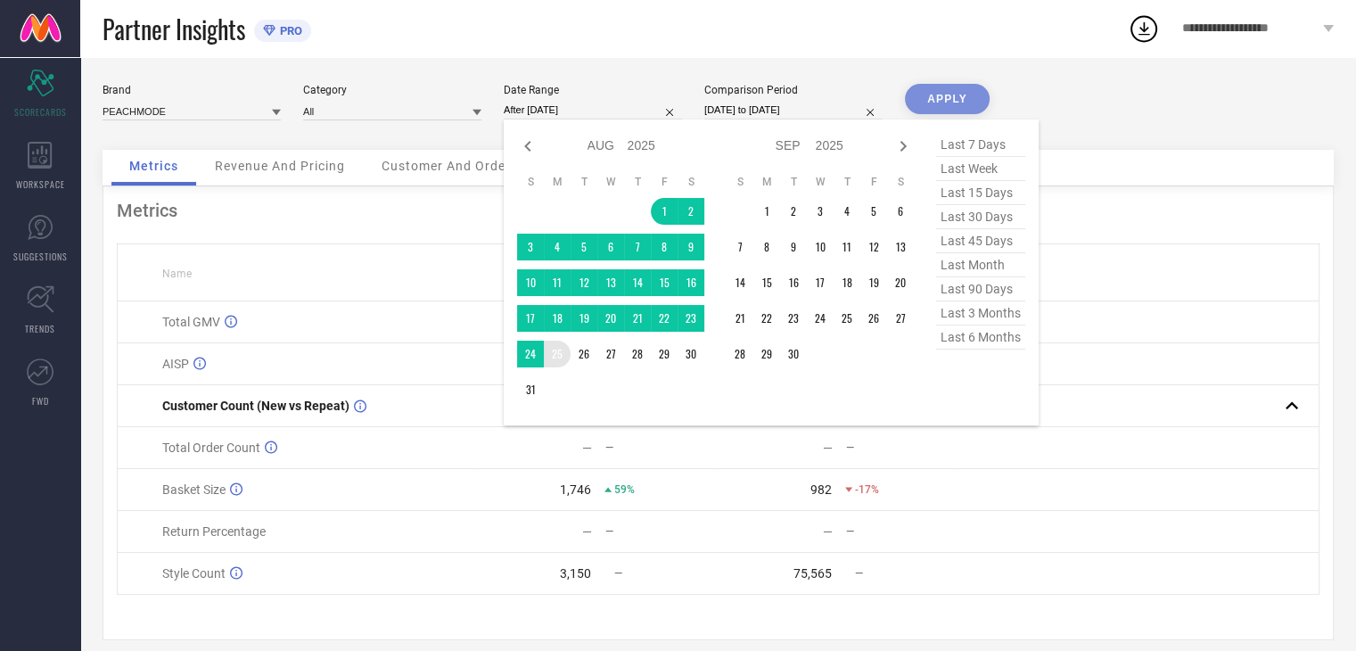
type input "[DATE] to [DATE]"
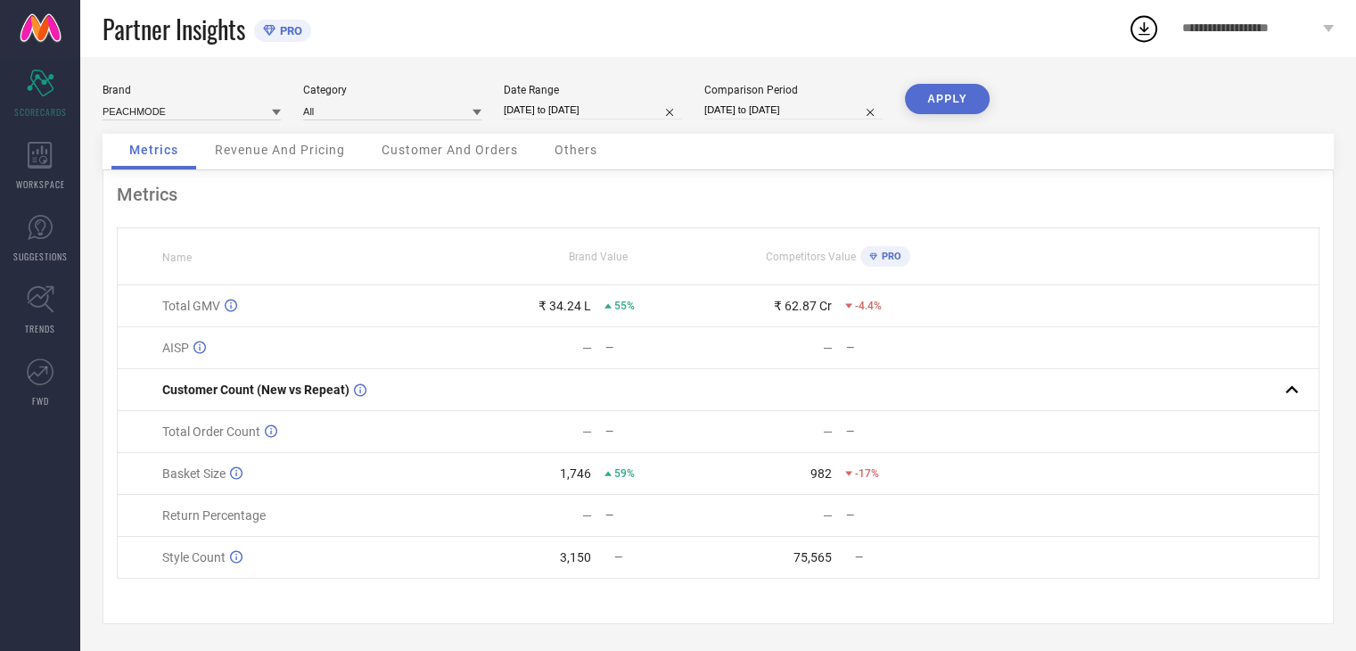
click at [925, 108] on button "APPLY" at bounding box center [947, 99] width 85 height 30
